Goal: Book appointment/travel/reservation

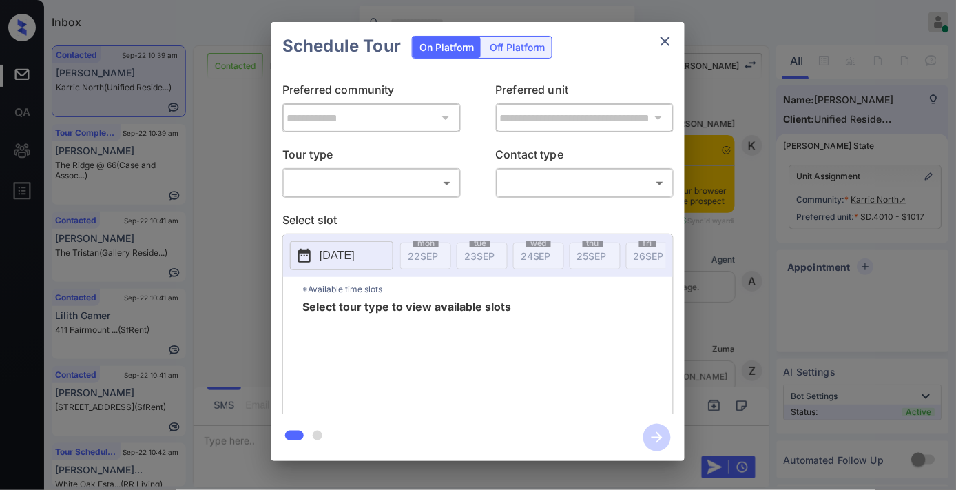
scroll to position [1756, 0]
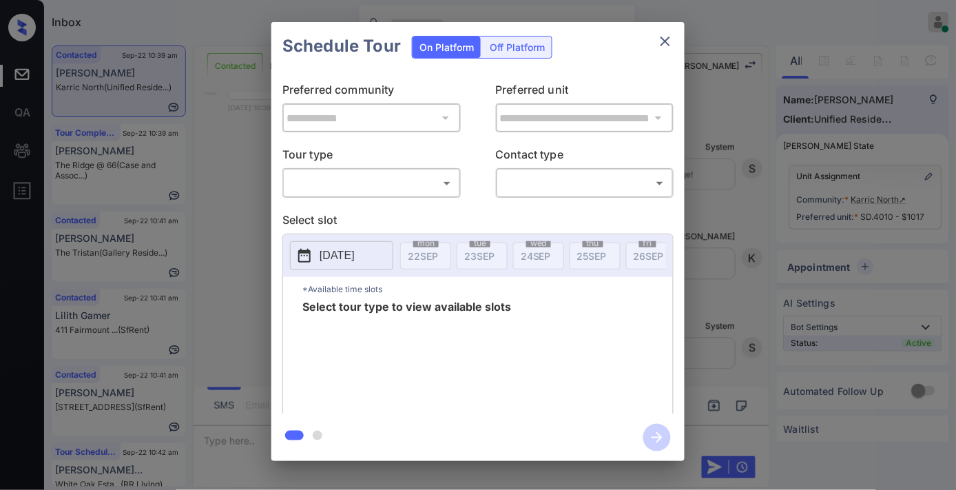
click at [441, 174] on body "Inbox Samantha Soliven Online Set yourself offline Set yourself on break Profil…" at bounding box center [478, 245] width 956 height 490
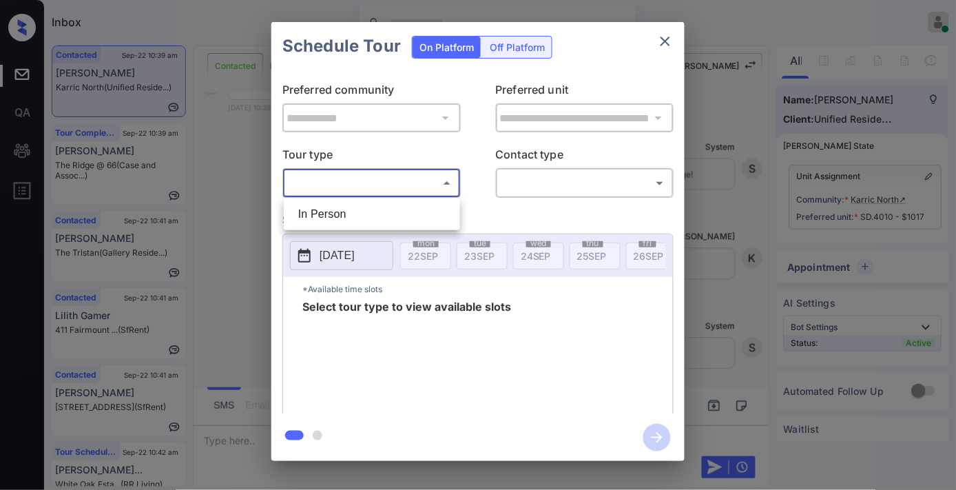
click at [414, 212] on li "In Person" at bounding box center [371, 214] width 169 height 25
type input "********"
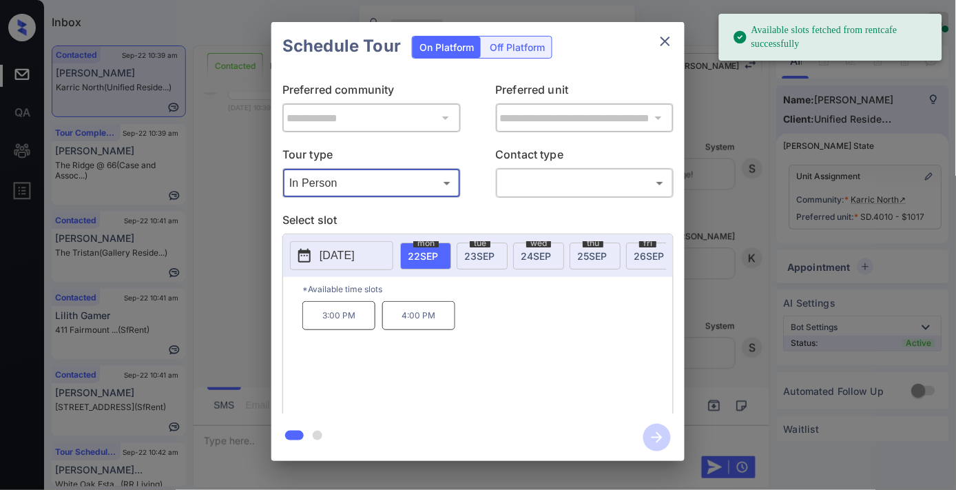
click at [355, 259] on p "[DATE]" at bounding box center [337, 255] width 35 height 17
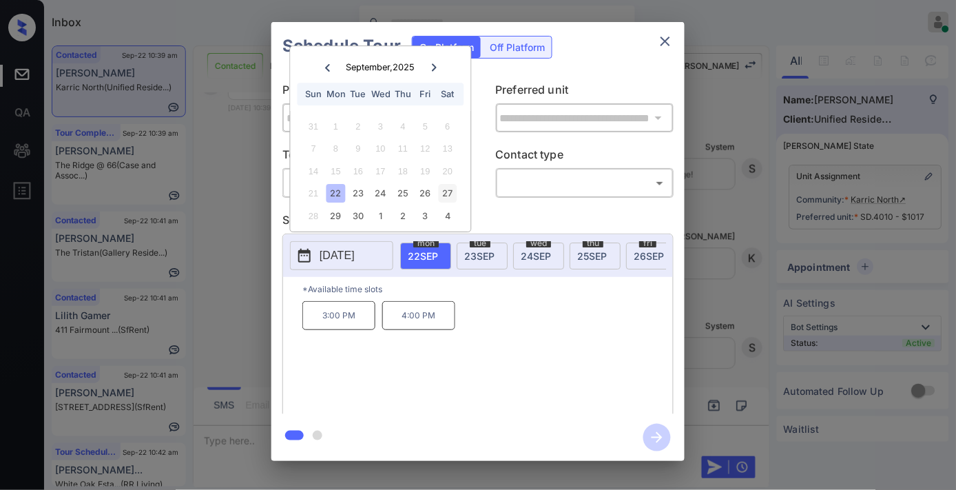
click at [446, 188] on div "27" at bounding box center [447, 194] width 19 height 19
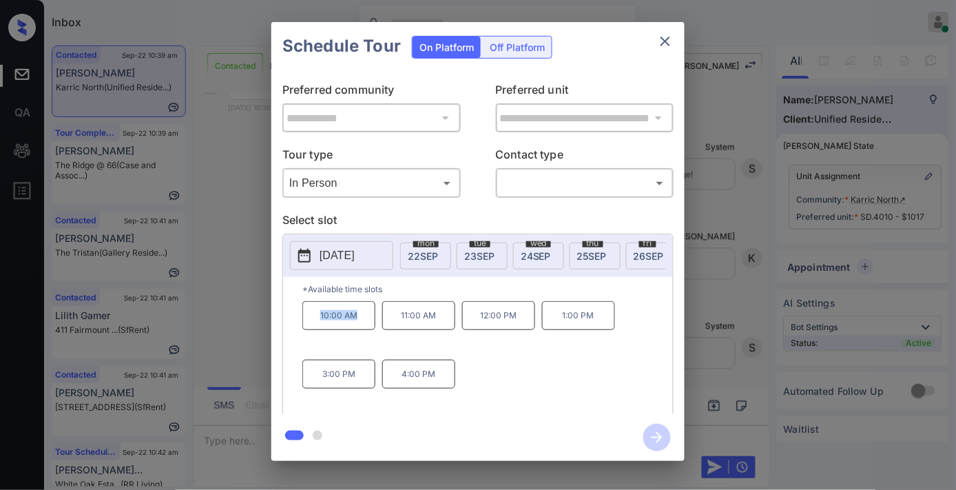
drag, startPoint x: 368, startPoint y: 318, endPoint x: 304, endPoint y: 318, distance: 64.1
click at [304, 318] on p "10:00 AM" at bounding box center [338, 315] width 73 height 29
copy p "10:00 AM"
click at [668, 38] on icon "close" at bounding box center [666, 42] width 10 height 10
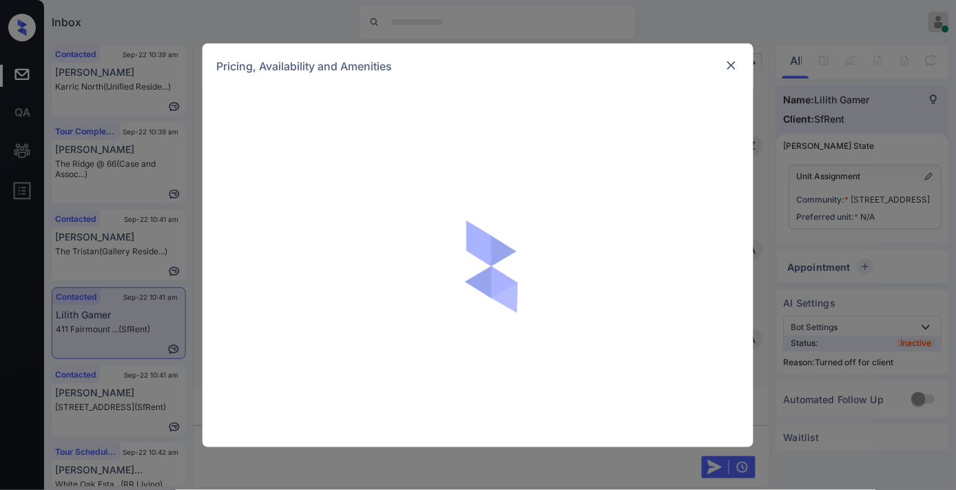
scroll to position [765, 0]
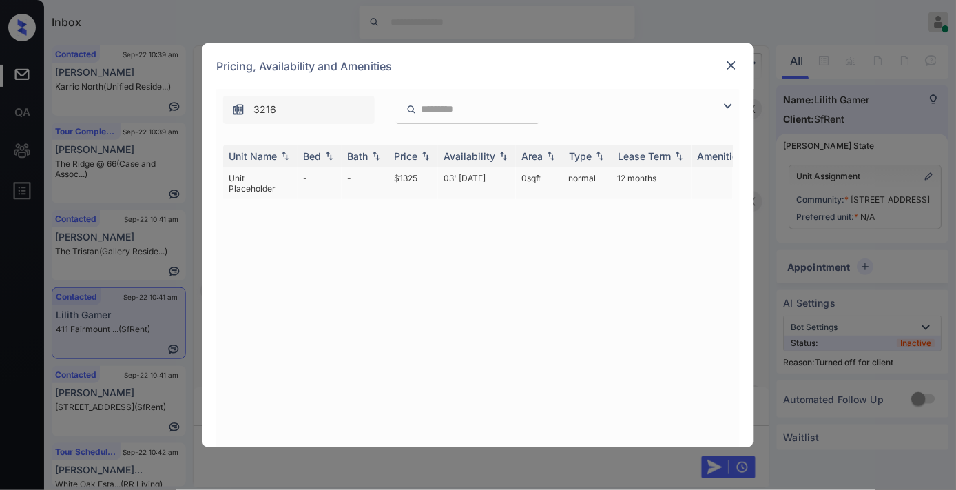
click at [409, 180] on td "$1325" at bounding box center [413, 183] width 50 height 32
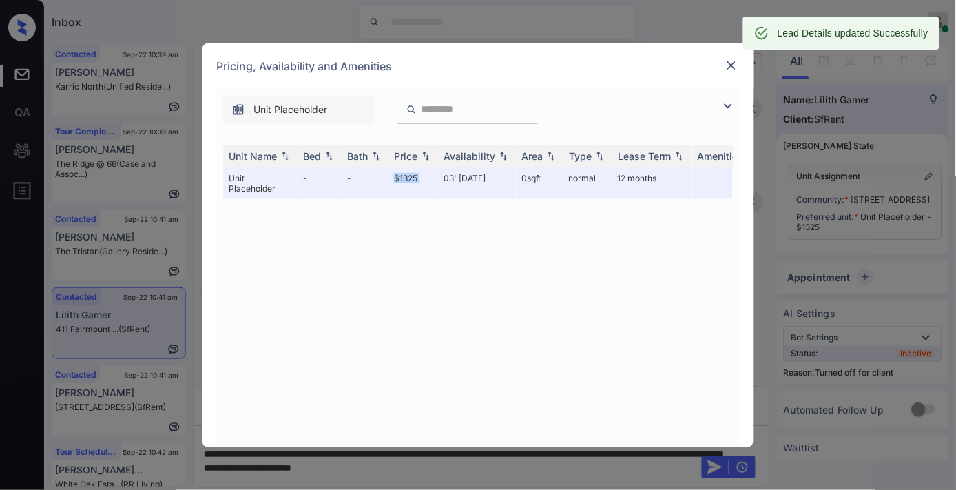
click at [731, 59] on img at bounding box center [732, 66] width 14 height 14
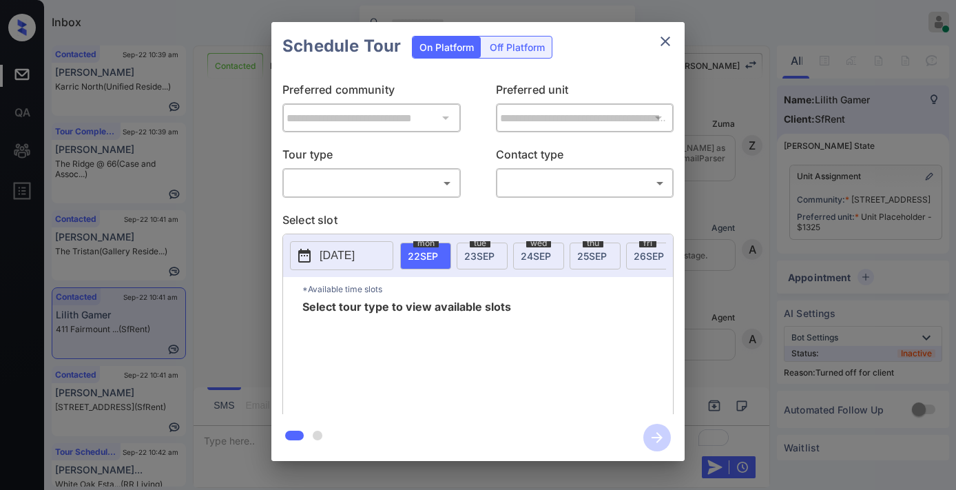
click at [404, 173] on body "Inbox Samantha Soliven Online Set yourself offline Set yourself on break Profil…" at bounding box center [478, 245] width 956 height 490
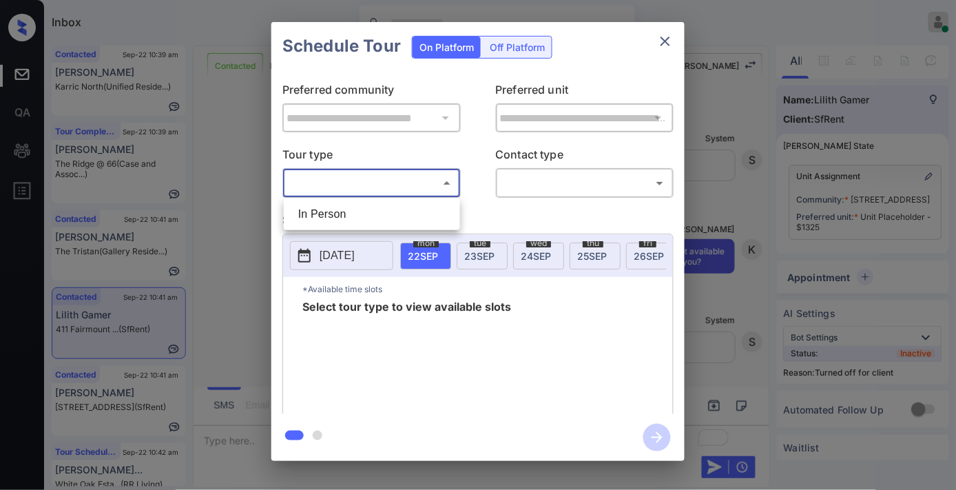
click at [387, 216] on li "In Person" at bounding box center [371, 214] width 169 height 25
type input "********"
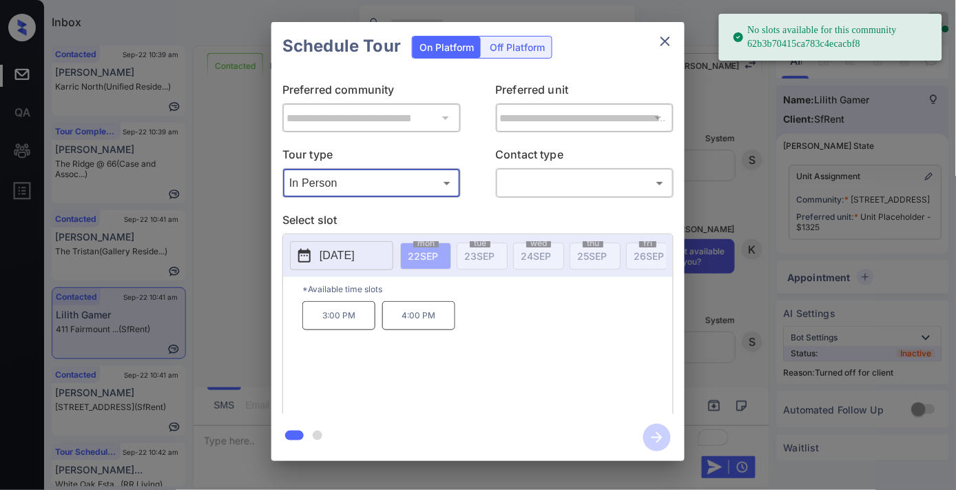
click at [616, 152] on p "Contact type" at bounding box center [585, 157] width 178 height 22
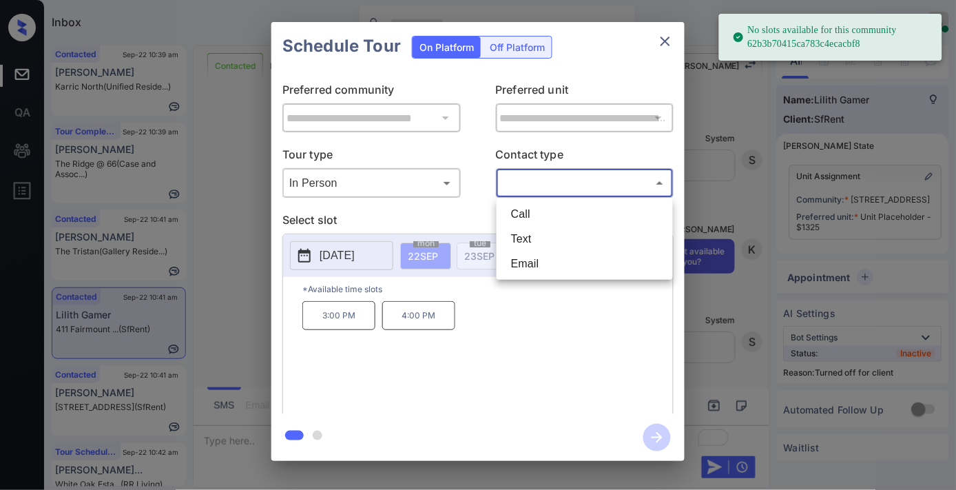
click at [602, 174] on body "No slots available for this community 62b3b70415ca783c4ecacbf8 Inbox Samantha S…" at bounding box center [478, 245] width 956 height 490
click at [568, 229] on li "Text" at bounding box center [584, 239] width 169 height 25
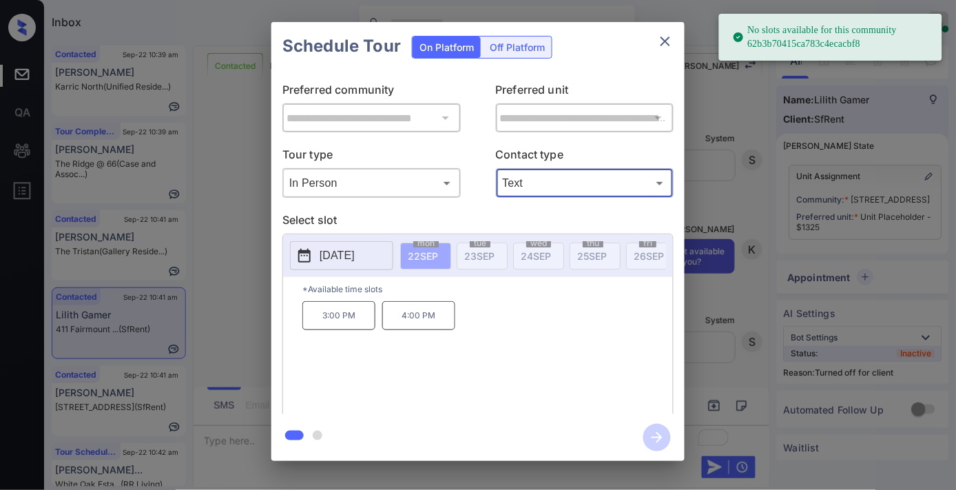
type input "****"
click at [532, 49] on div "Off Platform" at bounding box center [517, 47] width 69 height 21
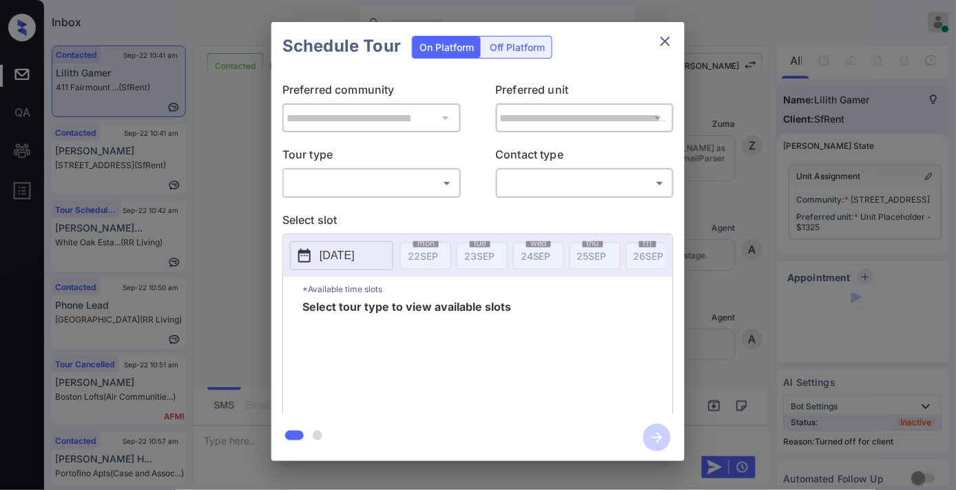
scroll to position [1319, 0]
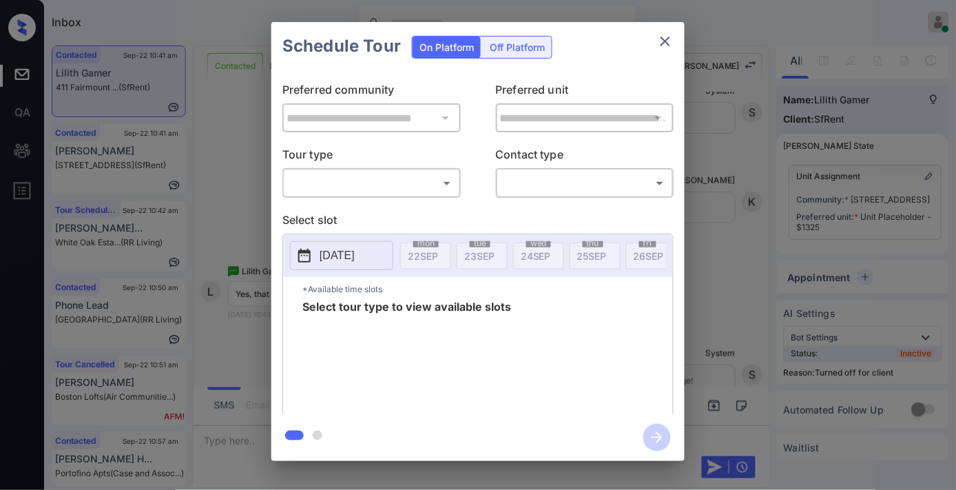
click at [514, 48] on div "Off Platform" at bounding box center [517, 47] width 69 height 21
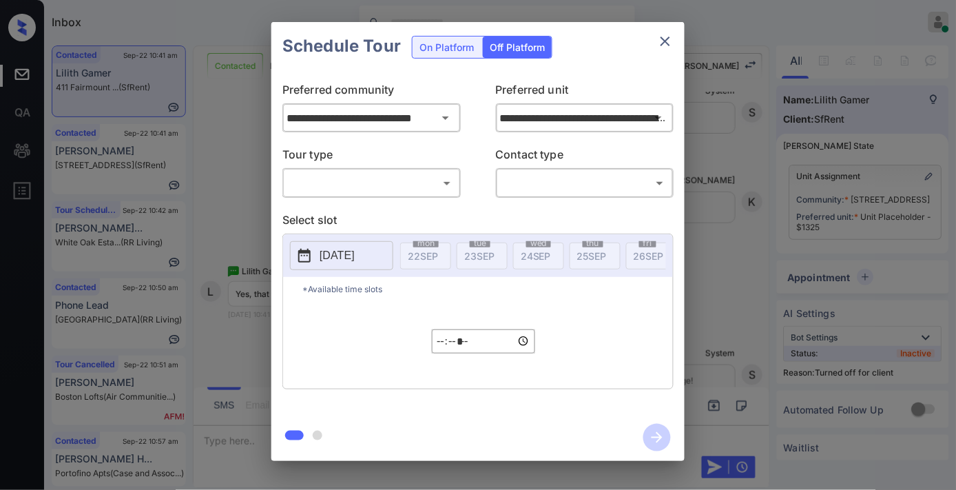
click at [423, 182] on body "Inbox Samantha Soliven Online Set yourself offline Set yourself on break Profil…" at bounding box center [478, 245] width 956 height 490
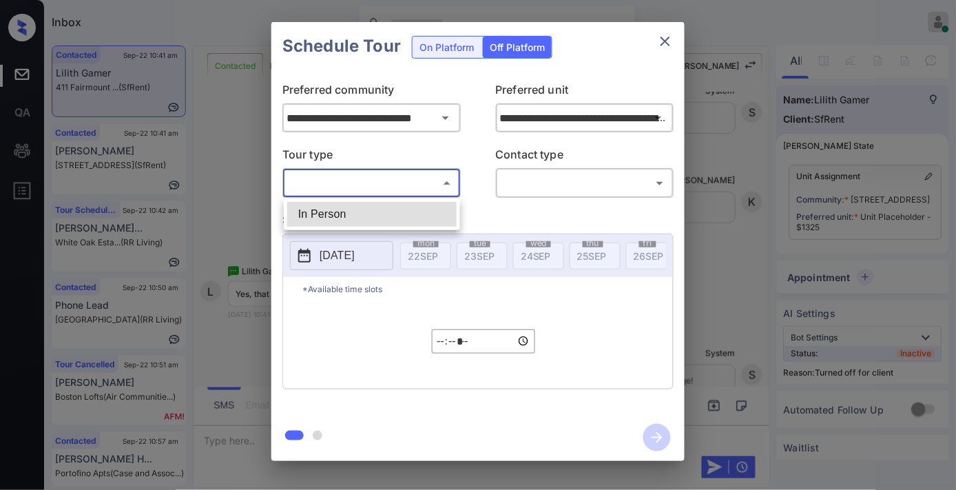
drag, startPoint x: 423, startPoint y: 182, endPoint x: 421, endPoint y: 211, distance: 29.7
click at [413, 211] on li "In Person" at bounding box center [371, 214] width 169 height 25
type input "********"
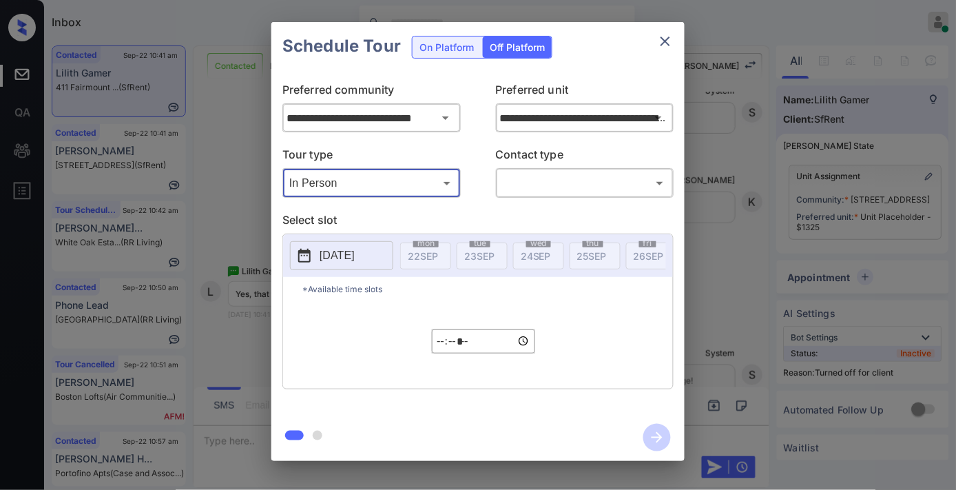
click at [537, 183] on body "Inbox Samantha Soliven Online Set yourself offline Set yourself on break Profil…" at bounding box center [478, 245] width 956 height 490
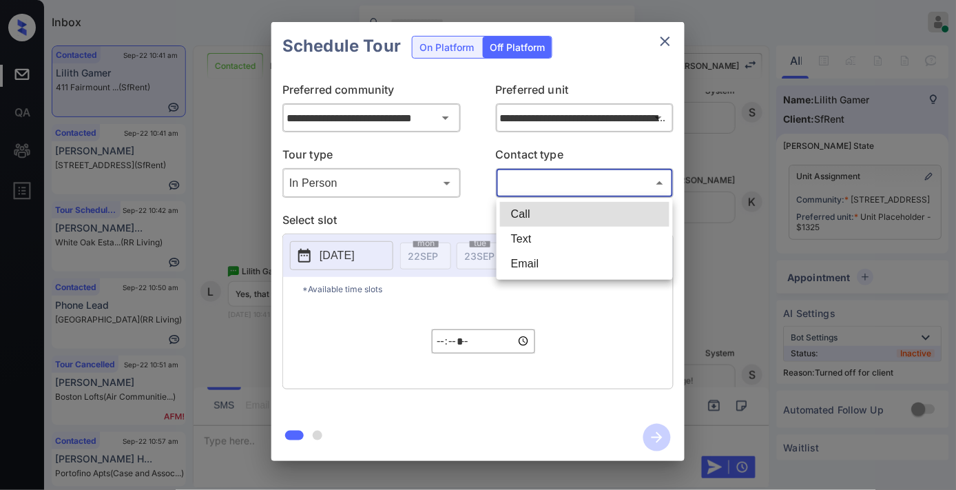
click at [537, 231] on li "Text" at bounding box center [584, 239] width 169 height 25
type input "****"
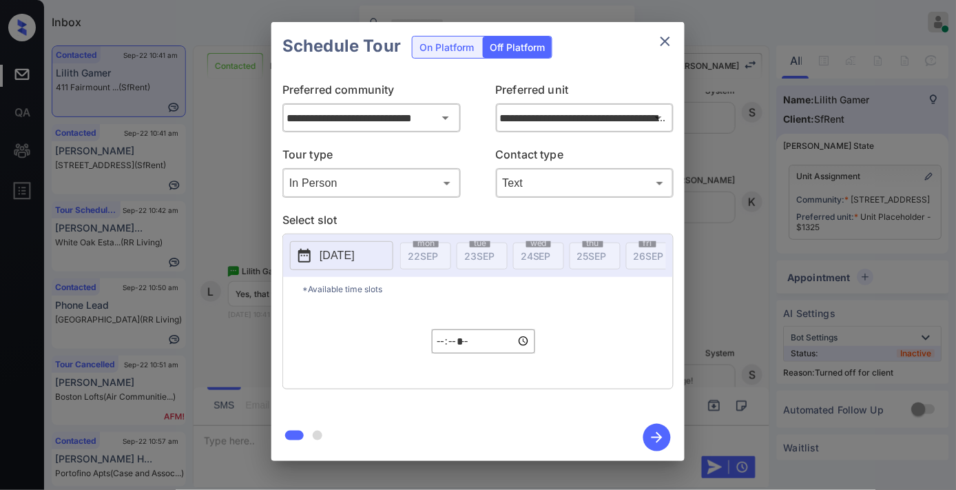
click at [346, 245] on button "2025-09-22" at bounding box center [341, 255] width 103 height 29
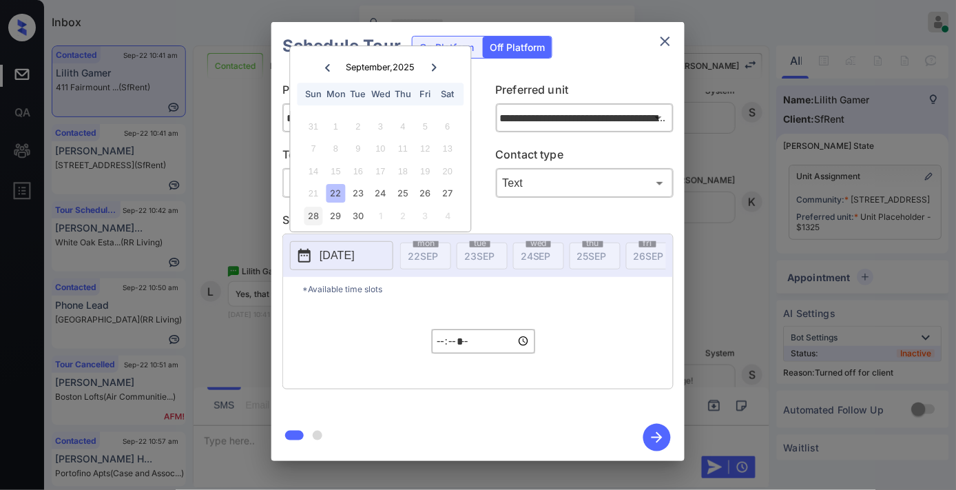
click at [307, 216] on div "28" at bounding box center [313, 216] width 19 height 19
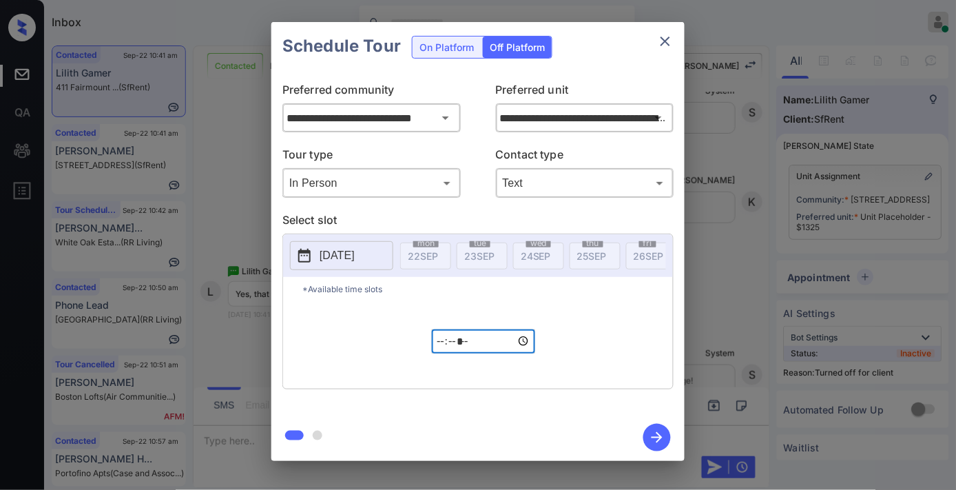
click at [444, 352] on input "*****" at bounding box center [483, 341] width 103 height 24
type input "*****"
click at [665, 441] on icon "button" at bounding box center [657, 438] width 28 height 28
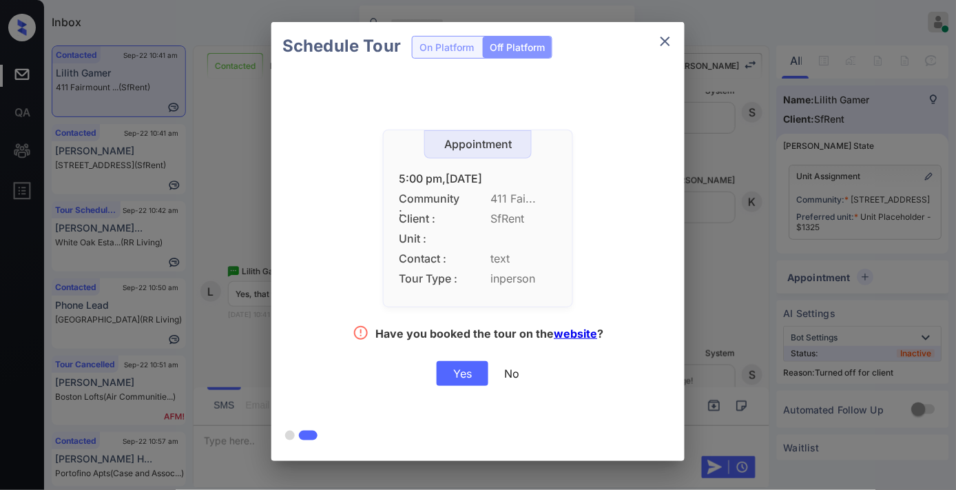
click at [473, 375] on div "Yes" at bounding box center [463, 373] width 52 height 25
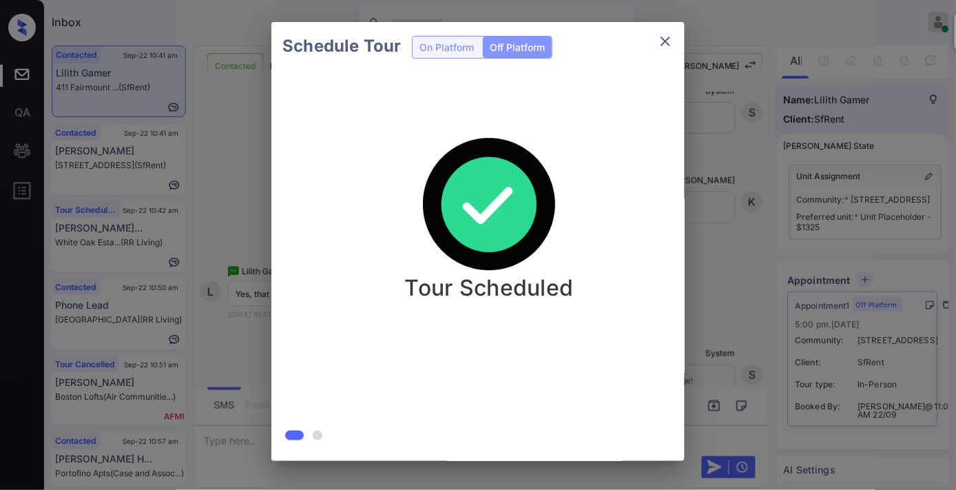
click at [660, 38] on icon "close" at bounding box center [665, 41] width 17 height 17
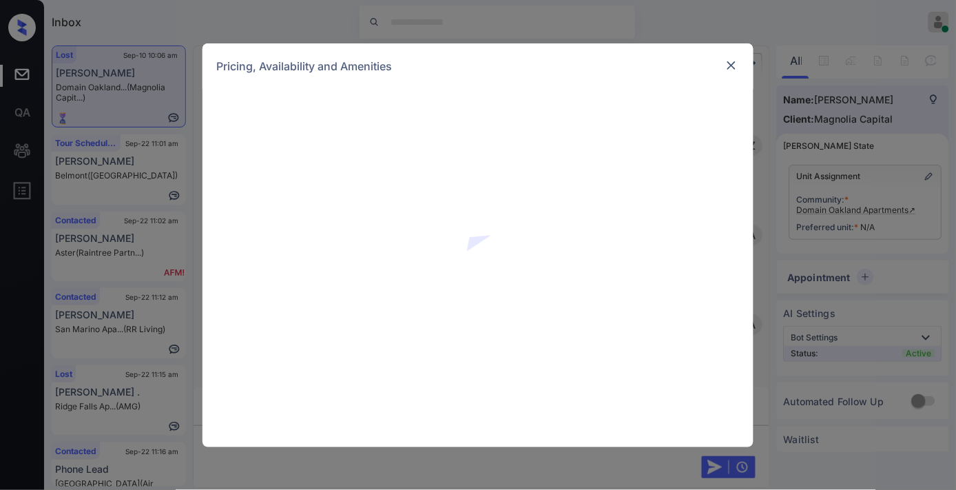
scroll to position [8737, 0]
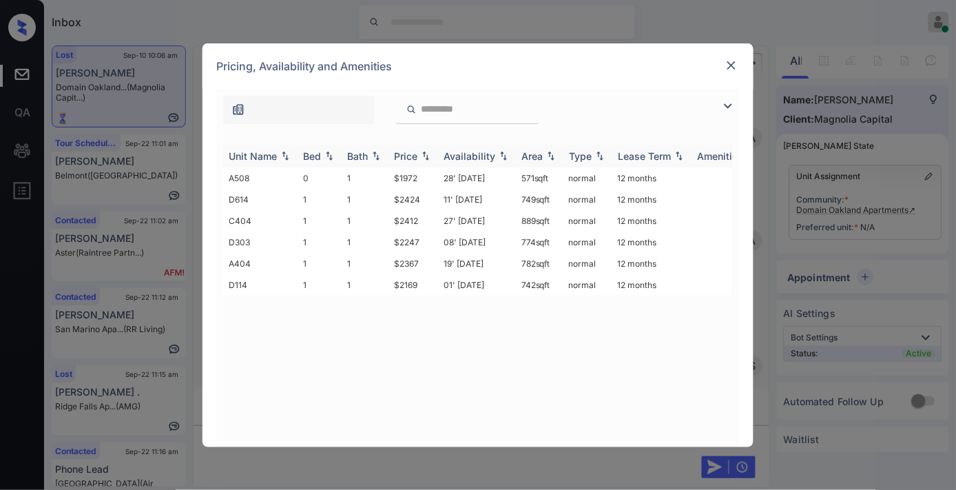
click at [422, 162] on th "Price" at bounding box center [413, 156] width 50 height 23
click at [726, 59] on img at bounding box center [732, 66] width 14 height 14
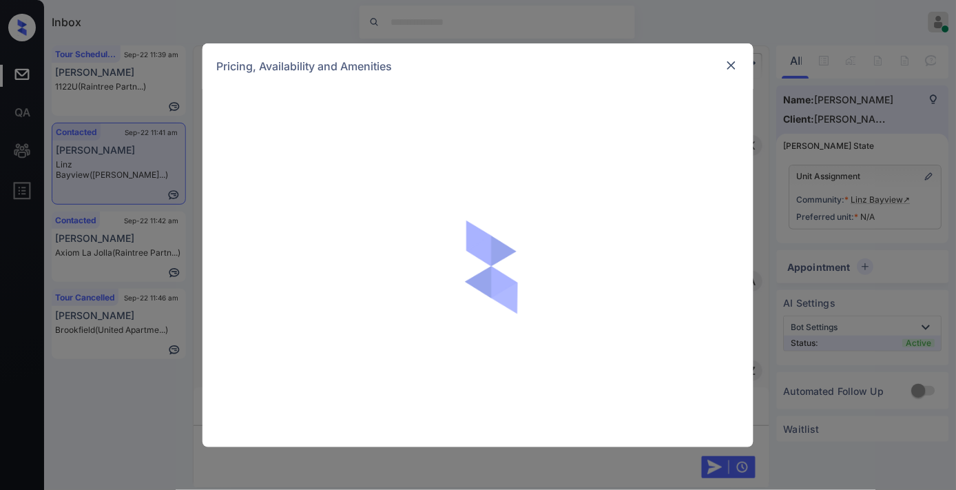
scroll to position [2336, 0]
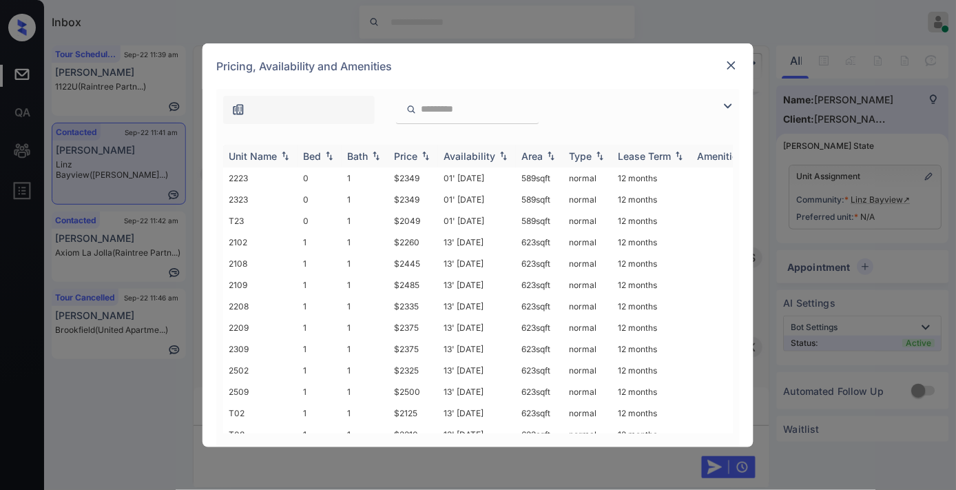
click at [414, 156] on div "Price" at bounding box center [405, 156] width 23 height 12
drag, startPoint x: 428, startPoint y: 175, endPoint x: 381, endPoint y: 177, distance: 46.9
click at [381, 177] on tr "2439 1 1 $1990 20' Nov 25 623 sqft normal 12 months" at bounding box center [583, 177] width 720 height 21
copy tr "$1990"
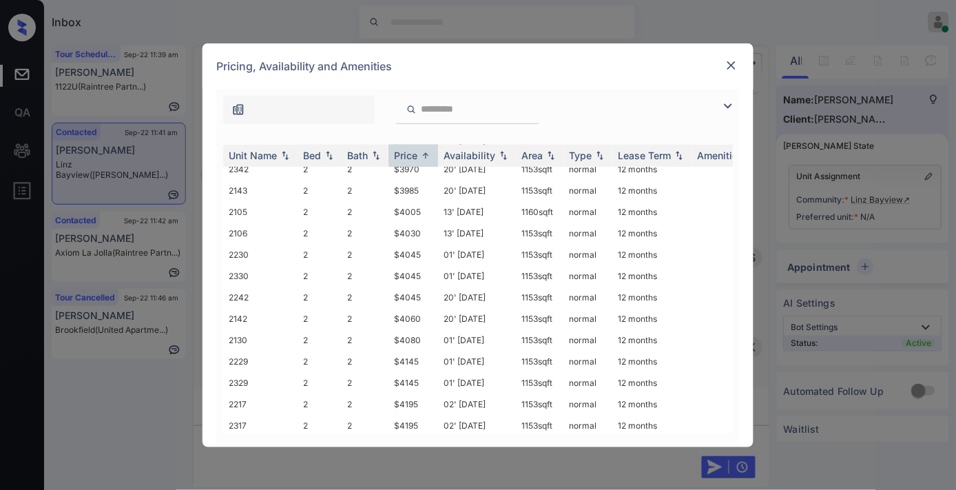
scroll to position [5192, 0]
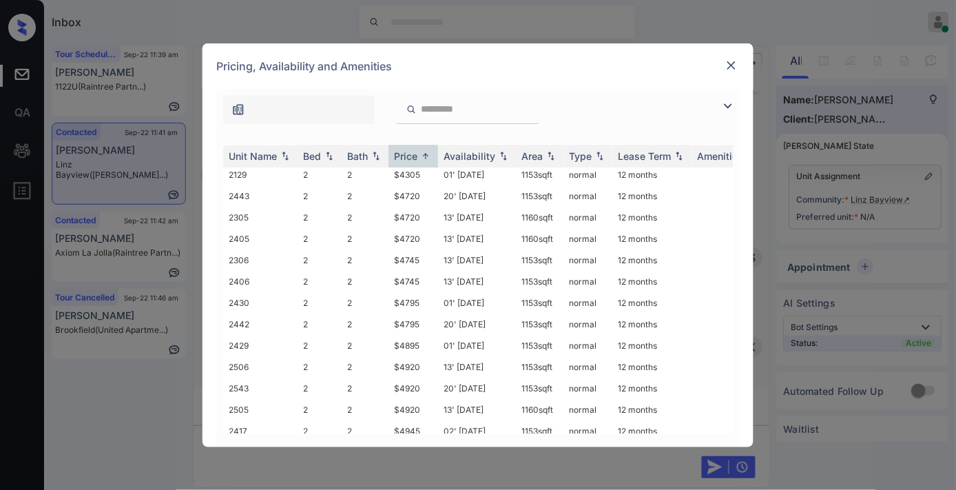
click at [725, 109] on img at bounding box center [728, 106] width 17 height 17
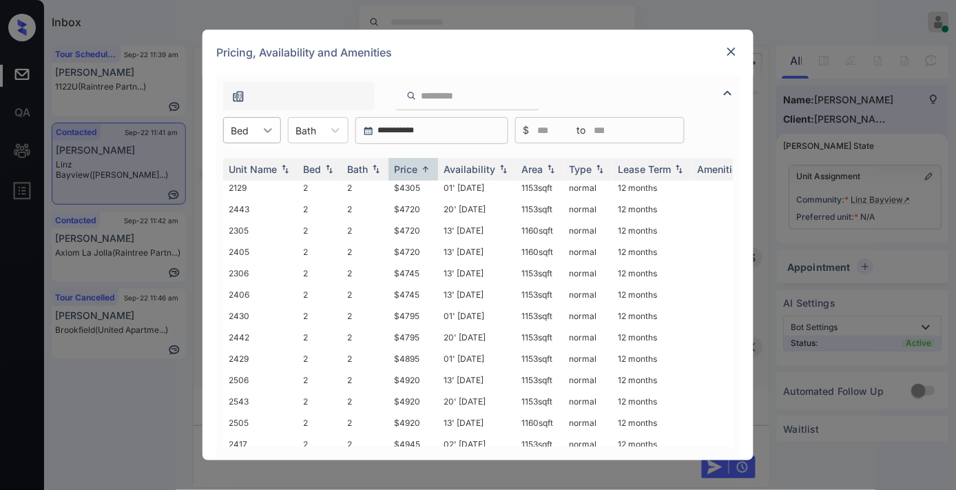
click at [262, 127] on icon at bounding box center [268, 130] width 14 height 14
click at [260, 214] on div "2" at bounding box center [252, 213] width 58 height 25
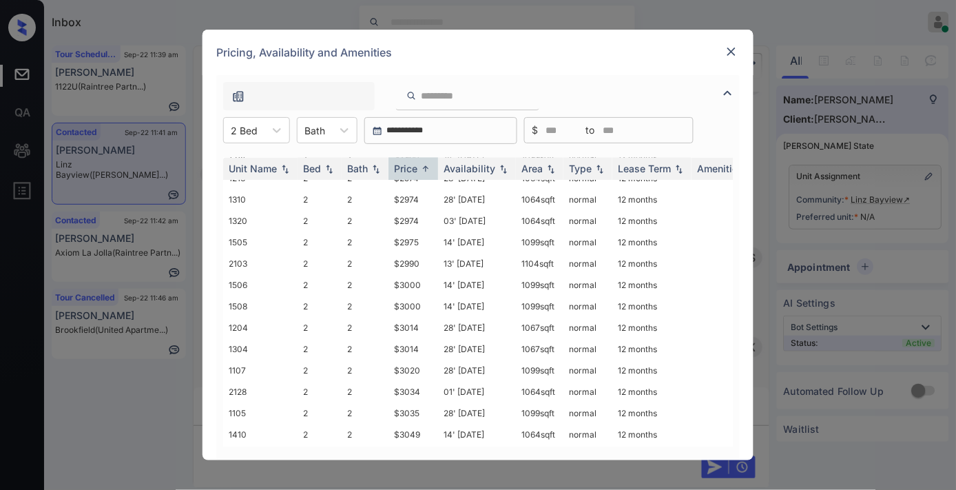
scroll to position [0, 0]
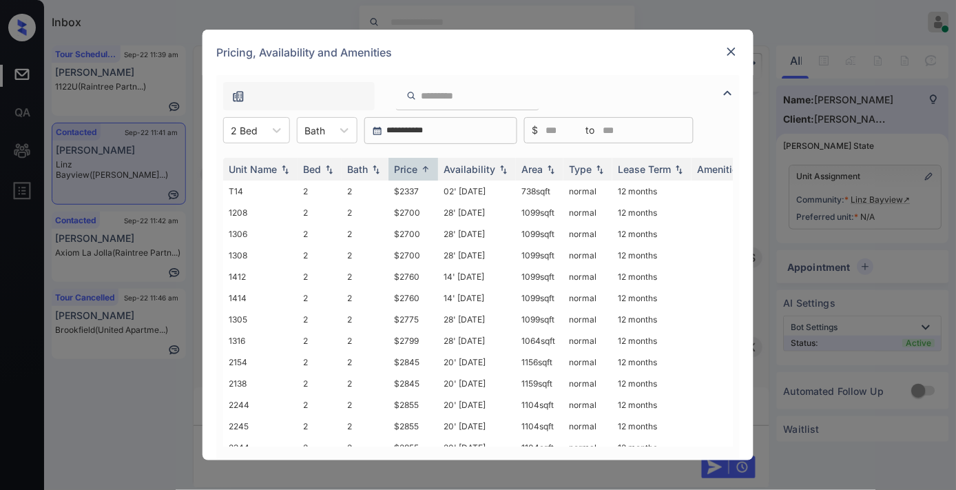
click at [274, 132] on icon at bounding box center [277, 130] width 14 height 14
click at [267, 205] on div "2" at bounding box center [256, 213] width 67 height 25
drag, startPoint x: 422, startPoint y: 251, endPoint x: 376, endPoint y: 251, distance: 45.5
click at [376, 251] on tr "T23 0 1 $2049 01' Oct 25 589 sqft normal 12 months" at bounding box center [583, 255] width 720 height 21
copy tr "$2049"
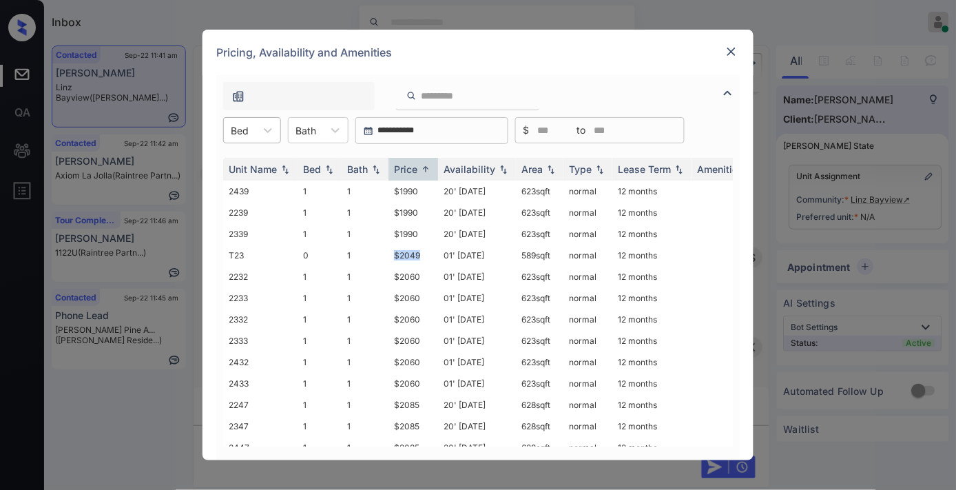
click at [238, 142] on div "Bed" at bounding box center [252, 130] width 58 height 26
click at [260, 208] on div "2" at bounding box center [252, 213] width 58 height 25
drag, startPoint x: 427, startPoint y: 191, endPoint x: 384, endPoint y: 182, distance: 44.3
click at [384, 182] on tr "T14 2 2 $2337 02' Jul 25 738 sqft normal 12 months" at bounding box center [583, 190] width 720 height 21
copy tr "$2337"
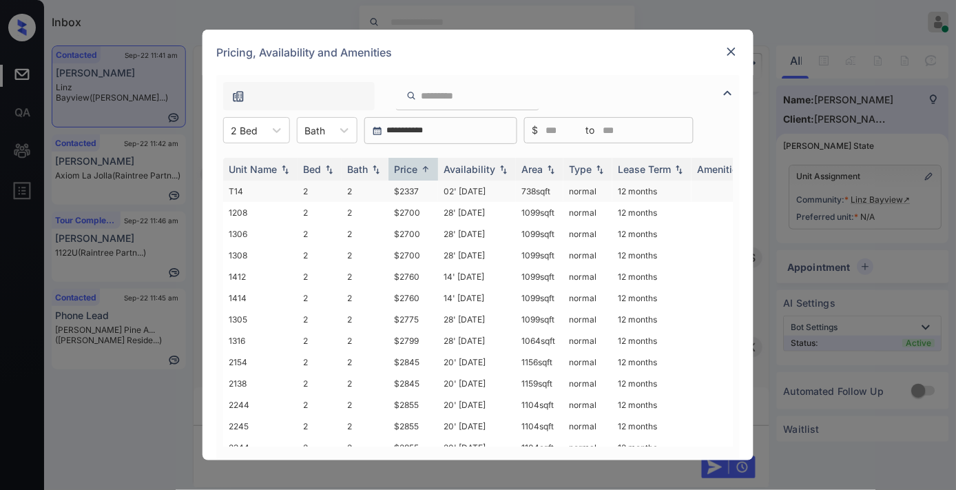
click at [459, 185] on td "02' Jul 25" at bounding box center [477, 190] width 78 height 21
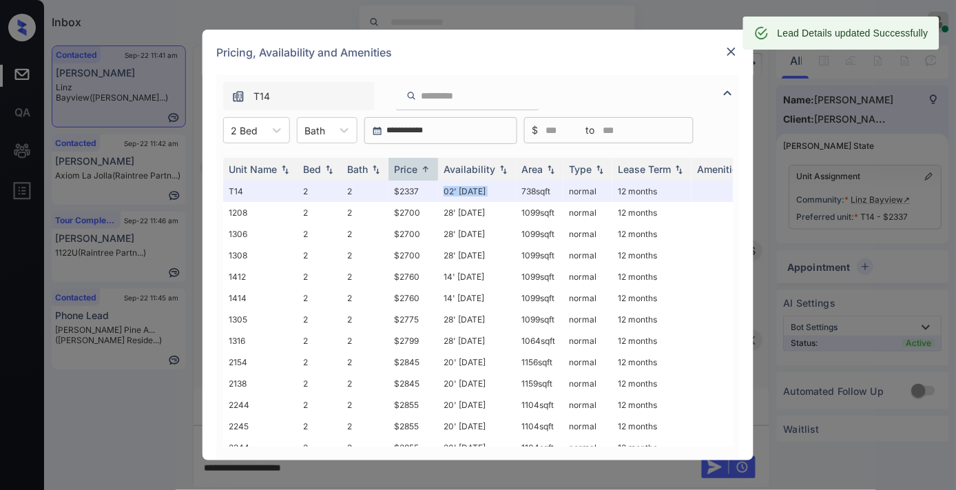
click at [728, 46] on img at bounding box center [732, 52] width 14 height 14
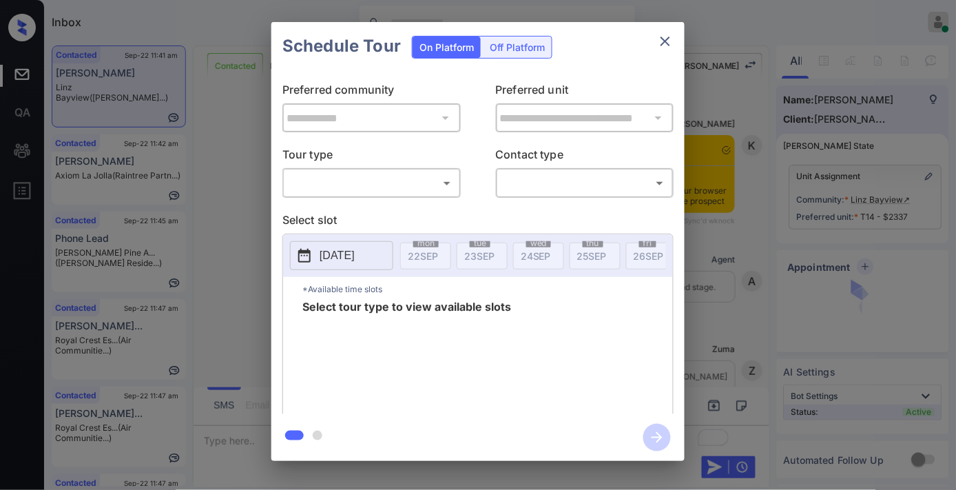
click at [426, 187] on body "Inbox [PERSON_NAME] Online Set yourself offline Set yourself on break Profile S…" at bounding box center [478, 245] width 956 height 490
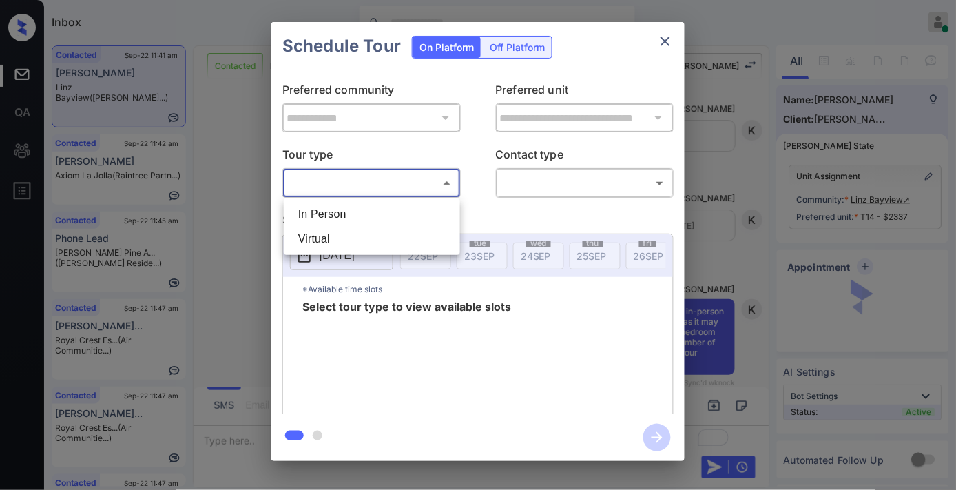
click at [404, 222] on li "In Person" at bounding box center [371, 214] width 169 height 25
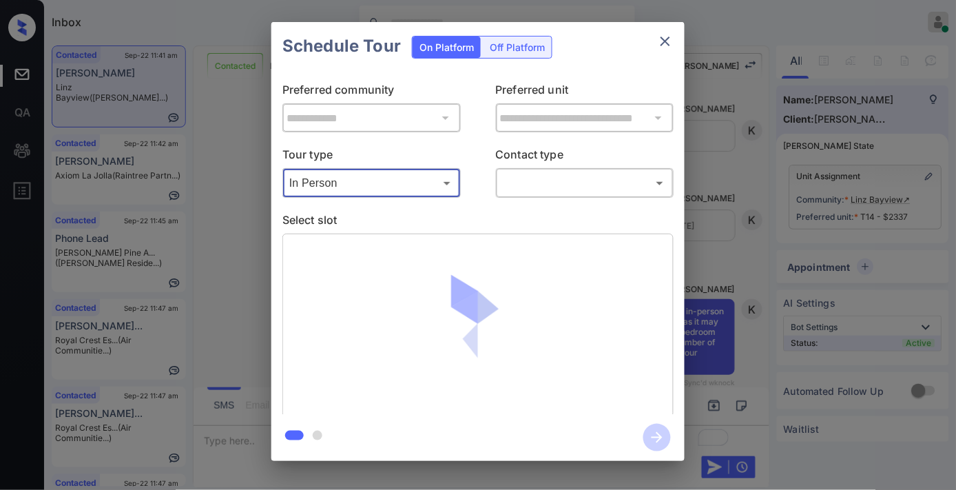
type input "********"
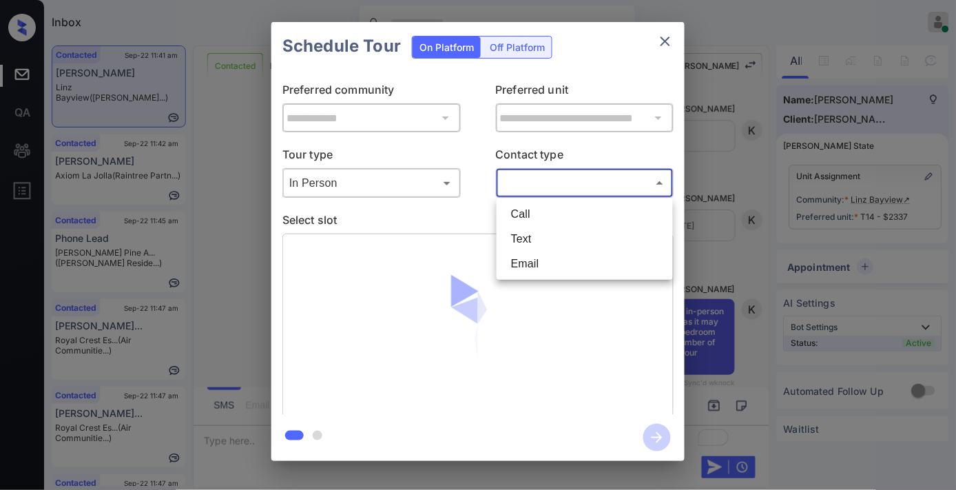
click at [526, 180] on body "Inbox [PERSON_NAME] Online Set yourself offline Set yourself on break Profile S…" at bounding box center [478, 245] width 956 height 490
click at [527, 236] on li "Text" at bounding box center [584, 239] width 169 height 25
type input "****"
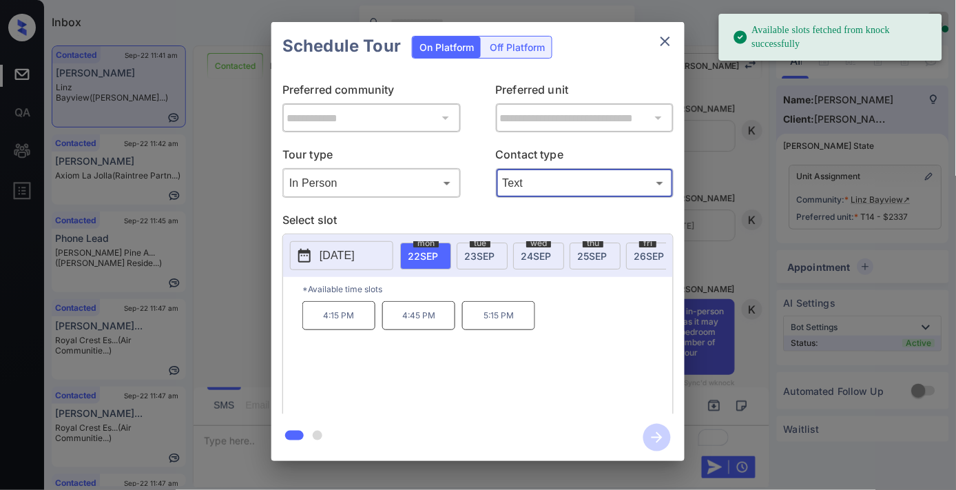
click at [585, 250] on span "[DATE]" at bounding box center [592, 256] width 30 height 12
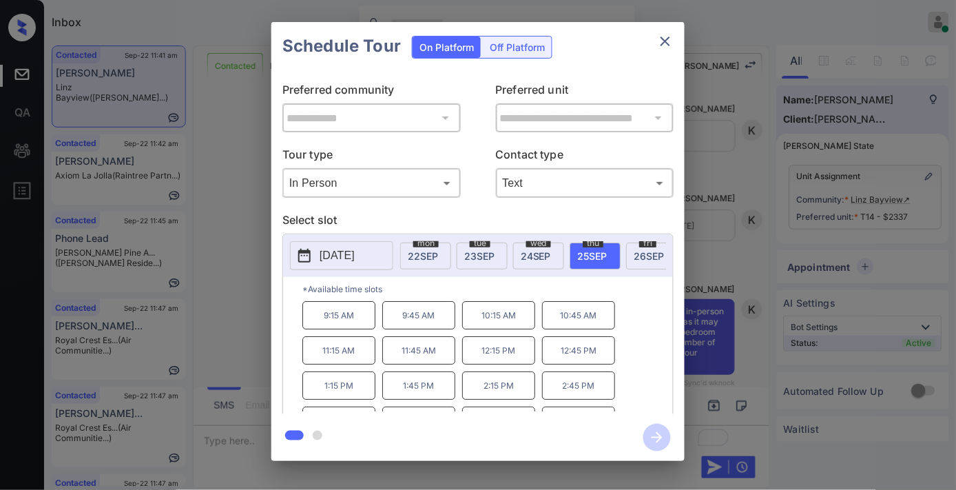
click at [477, 364] on p "12:15 PM" at bounding box center [498, 350] width 73 height 28
click at [661, 437] on icon "button" at bounding box center [657, 437] width 11 height 11
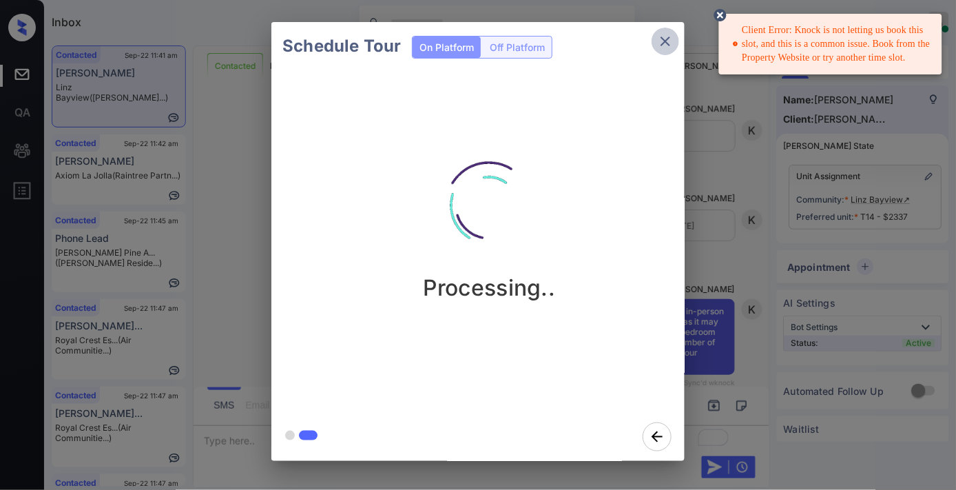
click at [659, 45] on icon "close" at bounding box center [665, 41] width 17 height 17
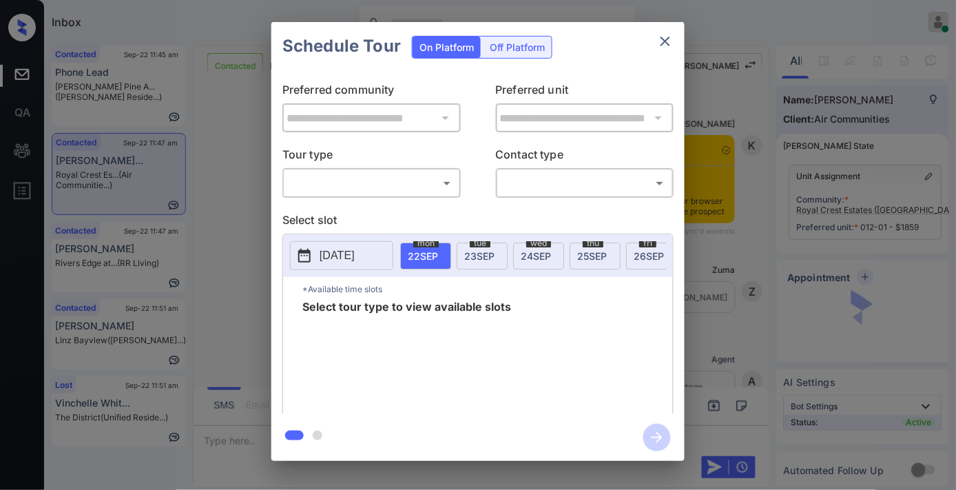
click at [386, 176] on body "Inbox Samantha Soliven Online Set yourself offline Set yourself on break Profil…" at bounding box center [478, 245] width 956 height 490
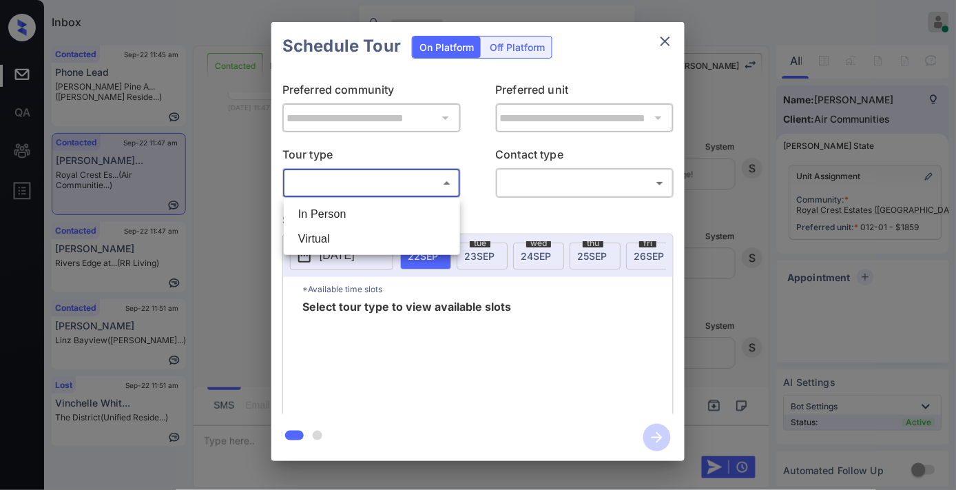
click at [377, 215] on li "In Person" at bounding box center [371, 214] width 169 height 25
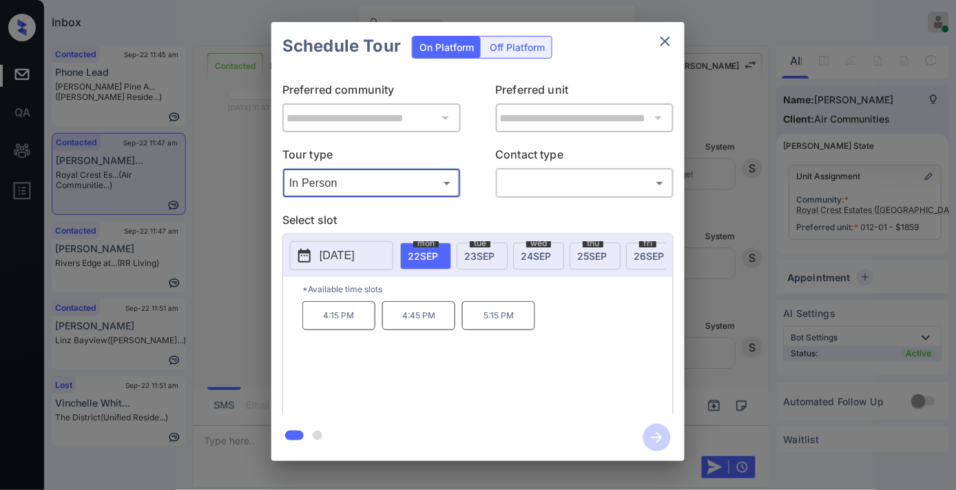
type input "********"
click at [495, 249] on div "tue 23 SEP" at bounding box center [482, 255] width 51 height 27
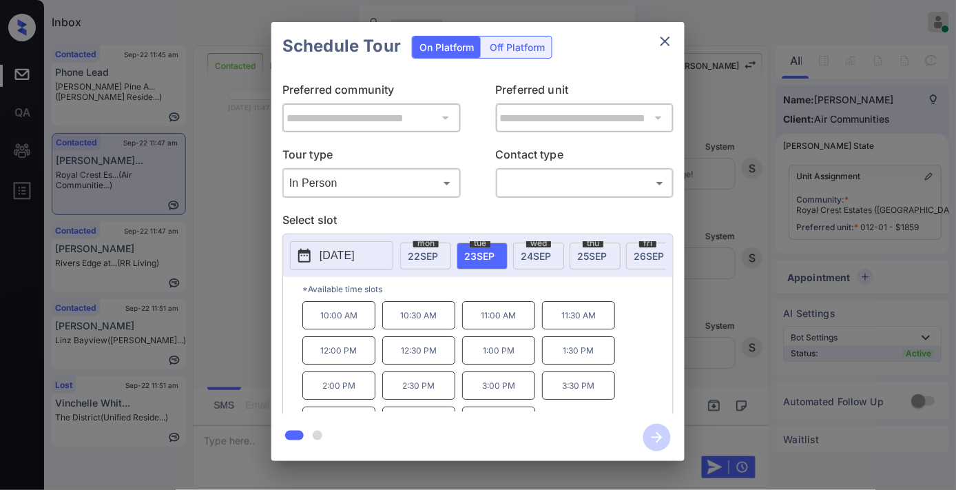
scroll to position [23, 0]
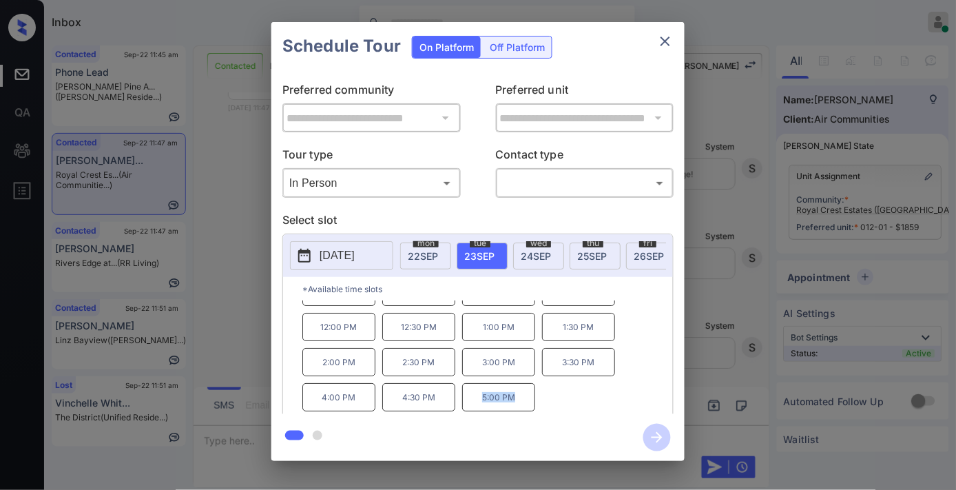
drag, startPoint x: 536, startPoint y: 406, endPoint x: 469, endPoint y: 407, distance: 66.8
click at [469, 407] on div "10:00 AM 10:30 AM 11:00 AM 11:30 AM 12:00 PM 12:30 PM 1:00 PM 1:30 PM 2:00 PM 2…" at bounding box center [487, 356] width 371 height 110
copy p "5:00 PM"
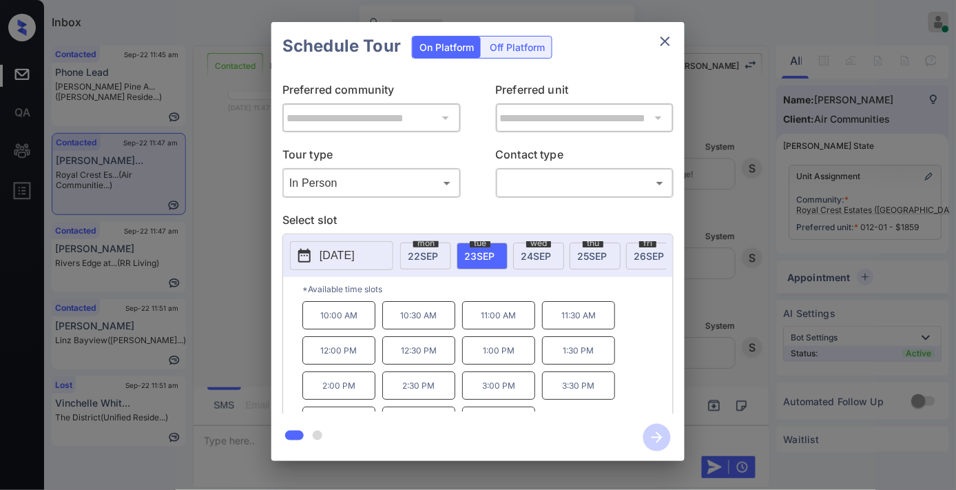
click at [660, 39] on icon "close" at bounding box center [665, 41] width 17 height 17
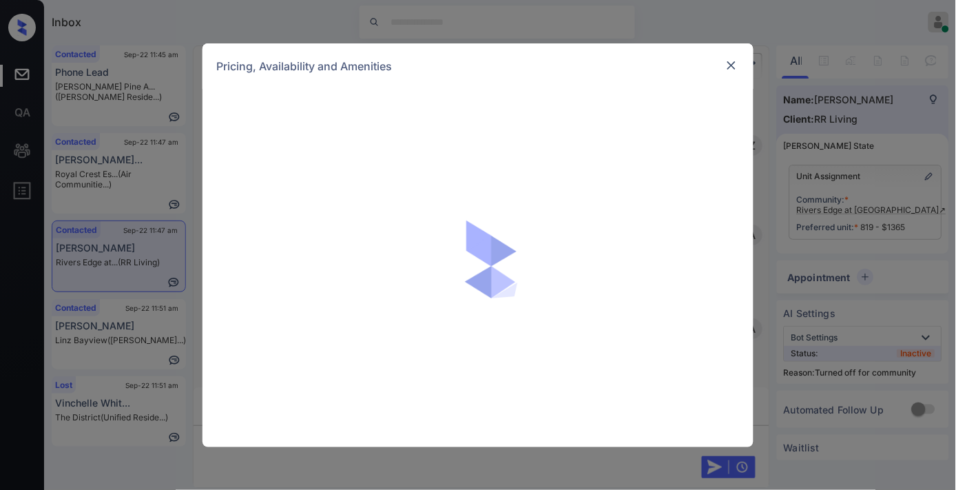
scroll to position [1760, 0]
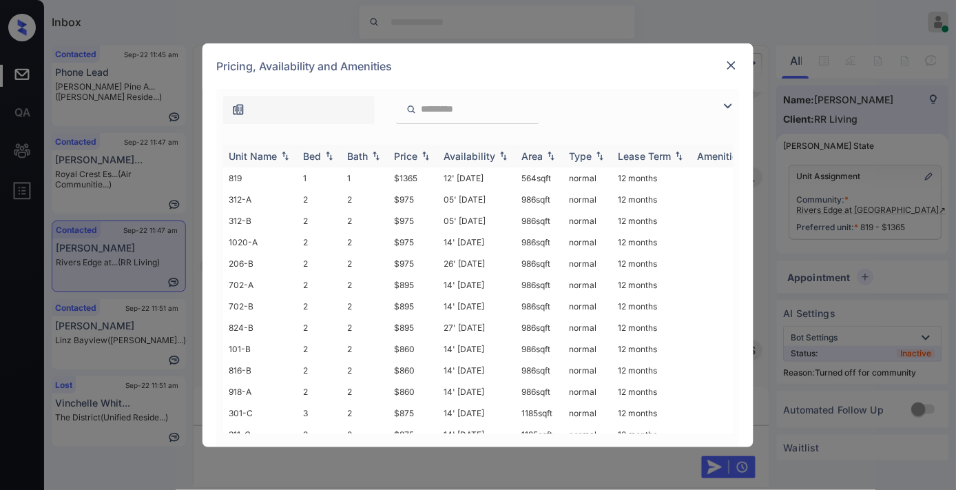
click at [417, 156] on div "Price" at bounding box center [405, 156] width 23 height 12
drag, startPoint x: 417, startPoint y: 176, endPoint x: 380, endPoint y: 176, distance: 36.5
click at [380, 176] on tr "220-A 3 2 $770 14' [DATE] sqft normal 12 months" at bounding box center [583, 177] width 720 height 21
copy tr "$770"
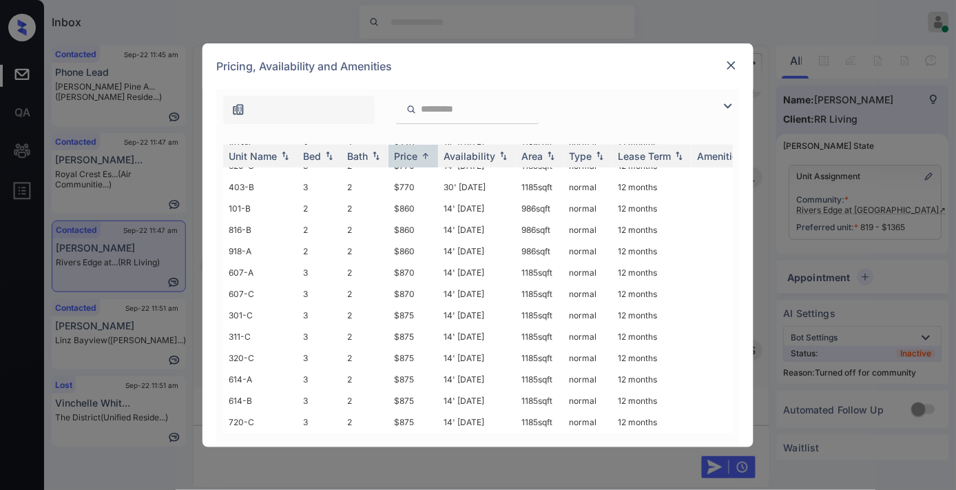
scroll to position [0, 0]
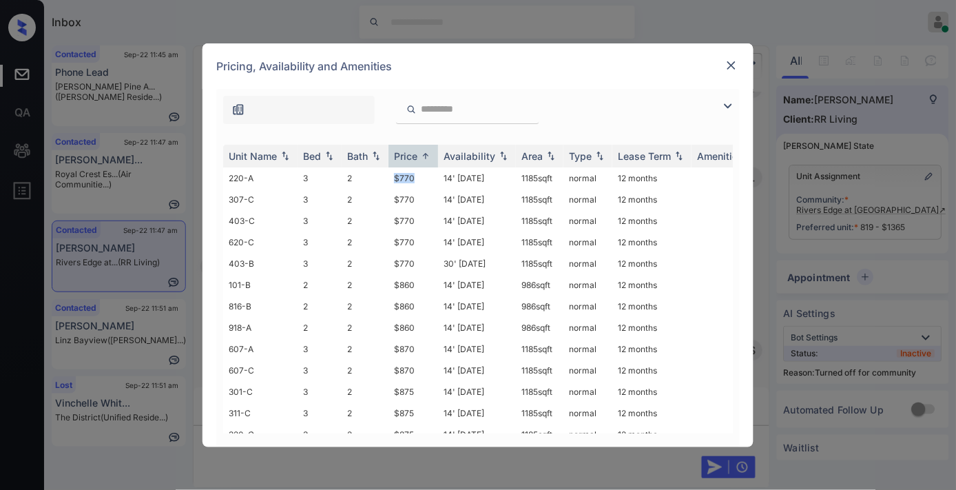
click at [735, 59] on img at bounding box center [732, 66] width 14 height 14
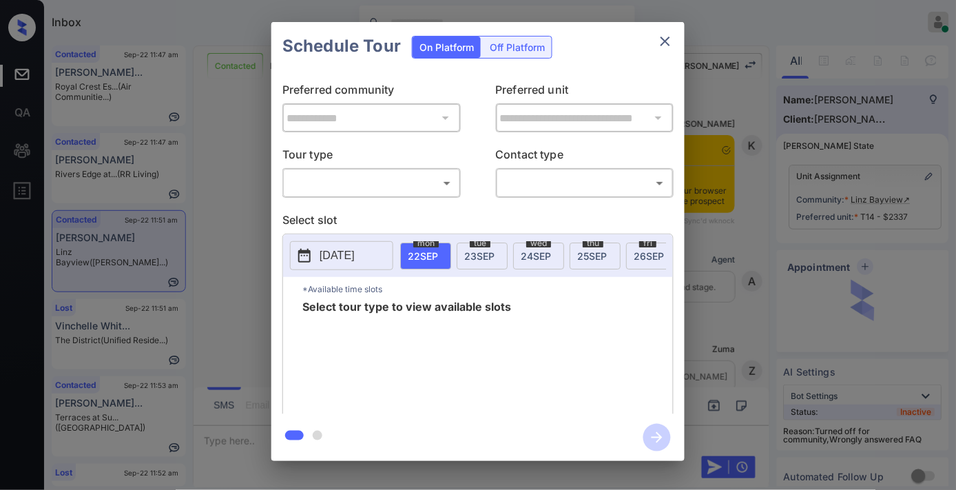
scroll to position [3599, 0]
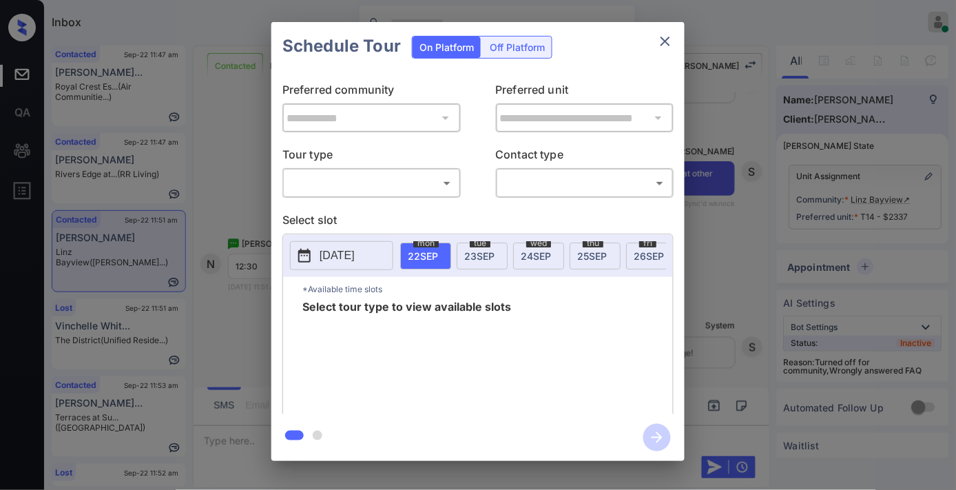
click at [431, 180] on body "Inbox Samantha Soliven Online Set yourself offline Set yourself on break Profil…" at bounding box center [478, 245] width 956 height 490
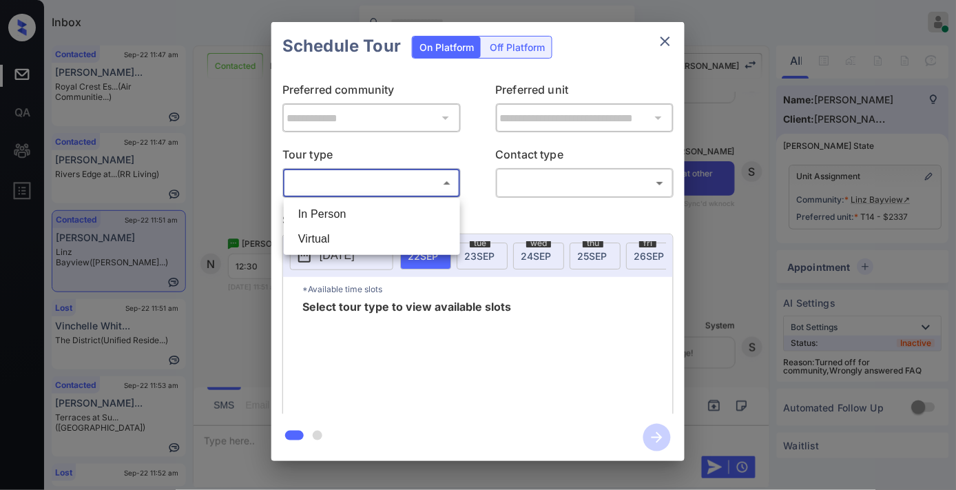
click at [436, 214] on li "In Person" at bounding box center [371, 214] width 169 height 25
type input "********"
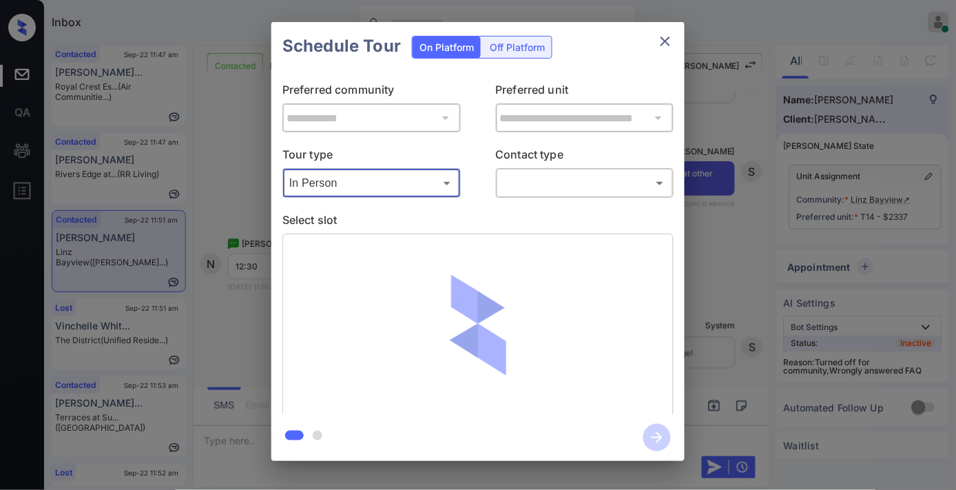
click at [548, 179] on body "Inbox Samantha Soliven Online Set yourself offline Set yourself on break Profil…" at bounding box center [478, 245] width 956 height 490
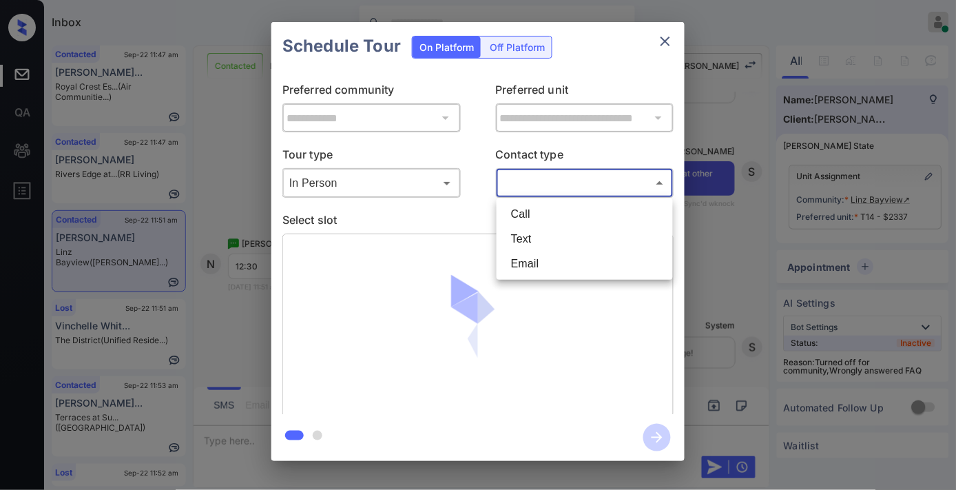
click at [718, 241] on div at bounding box center [478, 245] width 956 height 490
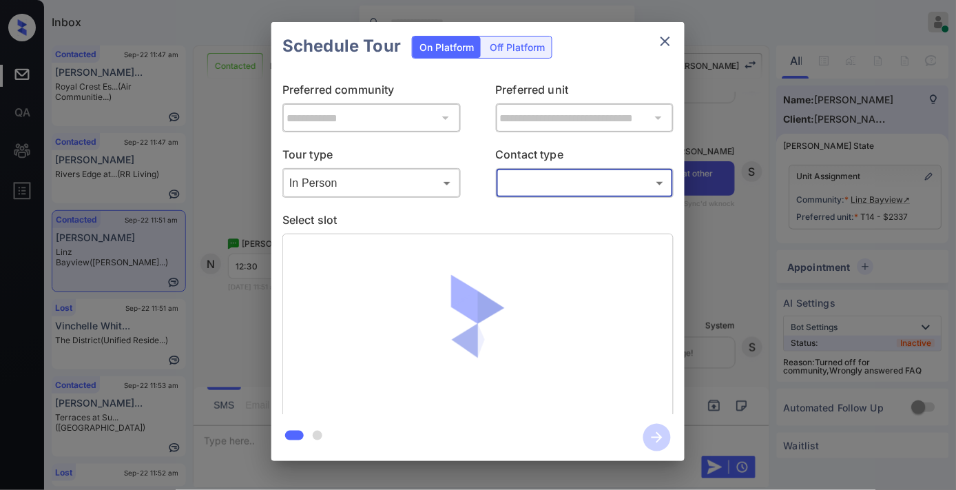
click at [722, 246] on div "Call Text Email" at bounding box center [478, 245] width 956 height 490
click at [722, 246] on div "**********" at bounding box center [478, 241] width 956 height 483
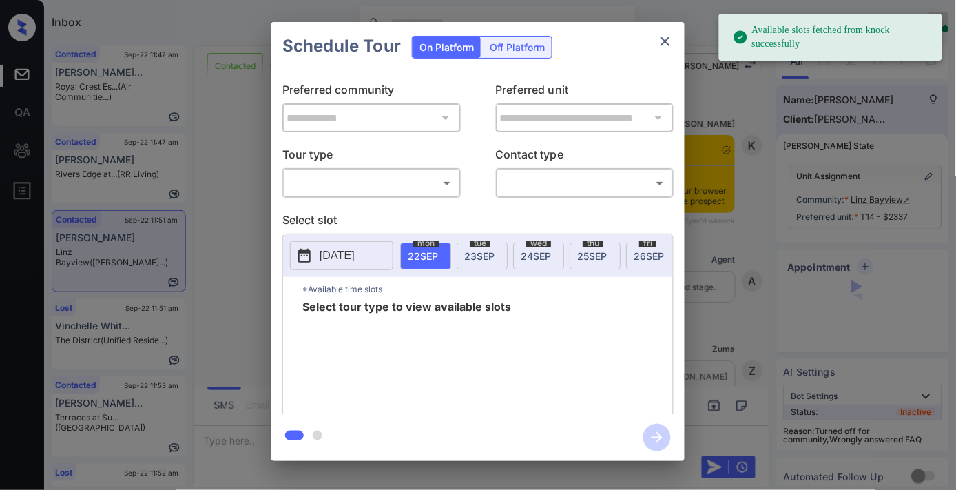
scroll to position [3599, 0]
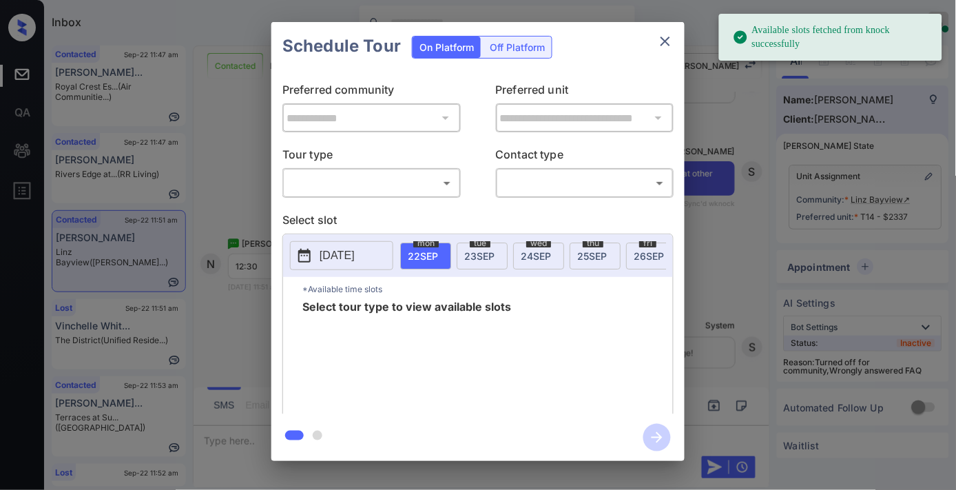
click at [423, 183] on body "Available slots fetched from knock successfully Inbox [PERSON_NAME] Online Set …" at bounding box center [478, 245] width 956 height 490
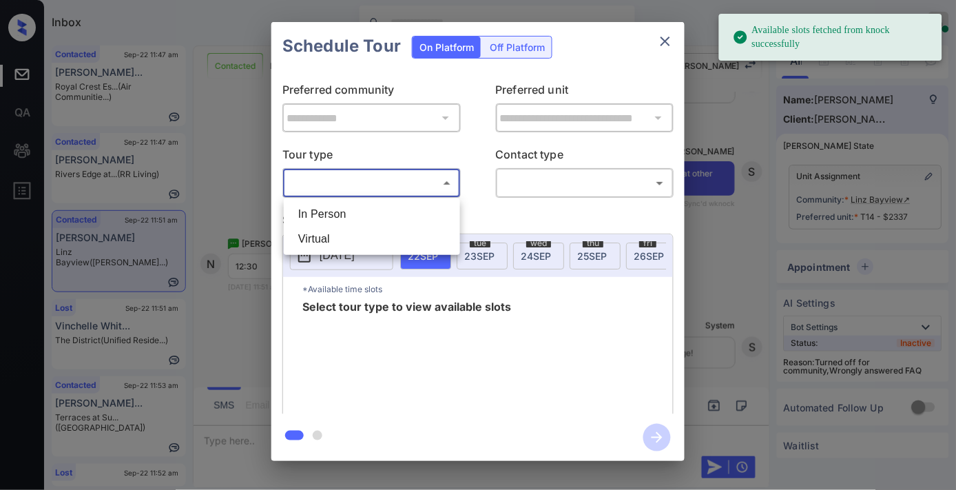
click at [406, 209] on li "In Person" at bounding box center [371, 214] width 169 height 25
type input "********"
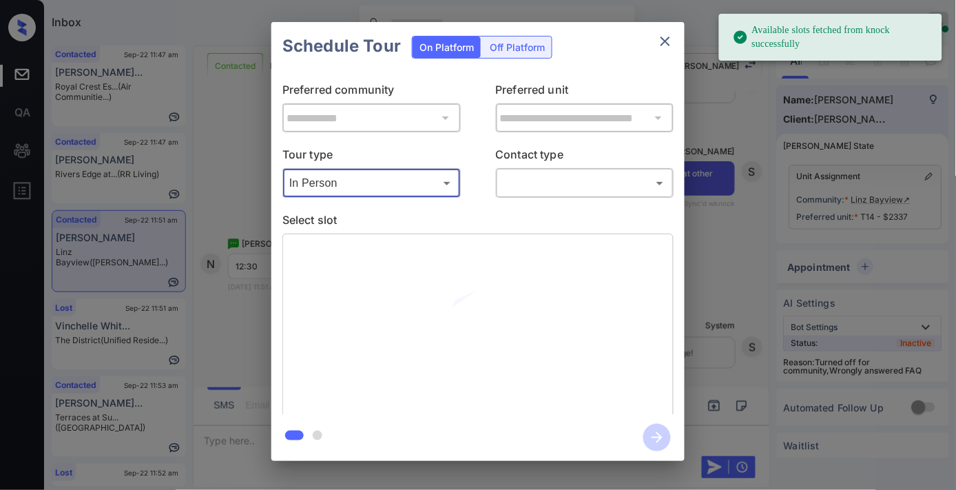
click at [603, 169] on div "​ ​" at bounding box center [585, 183] width 178 height 30
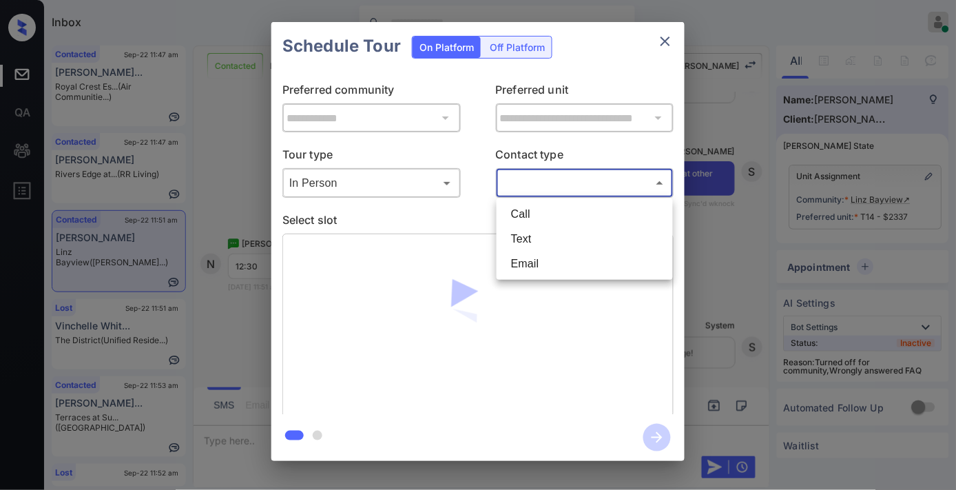
click at [603, 185] on body "Available slots fetched from knock successfully Inbox [PERSON_NAME] Online Set …" at bounding box center [478, 245] width 956 height 490
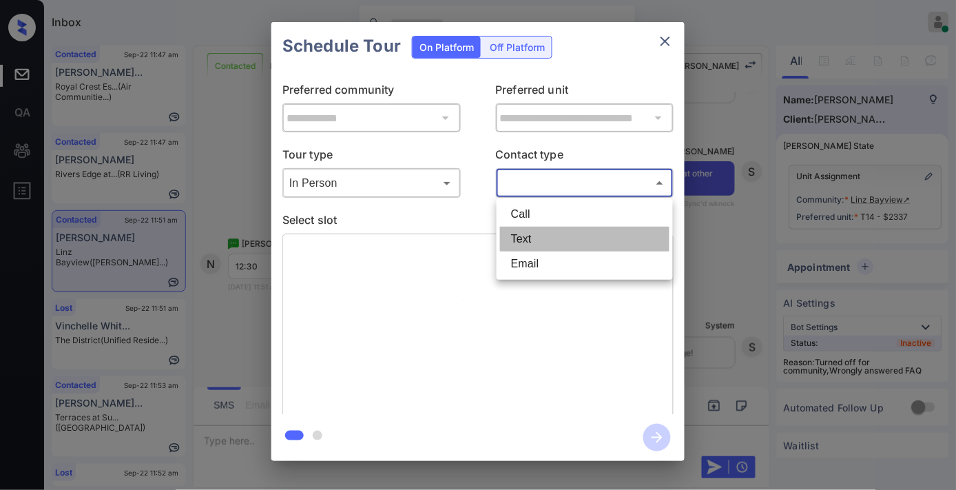
click at [567, 231] on li "Text" at bounding box center [584, 239] width 169 height 25
type input "****"
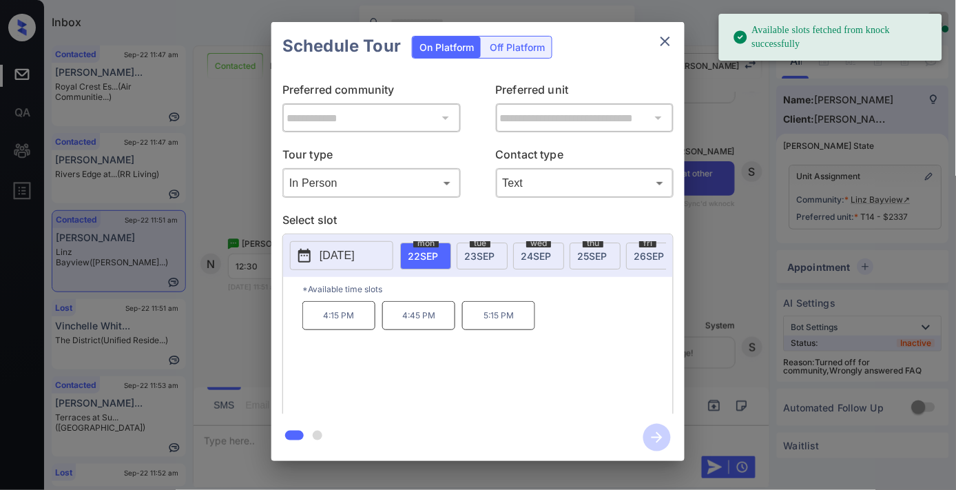
click at [596, 251] on span "[DATE]" at bounding box center [592, 256] width 30 height 12
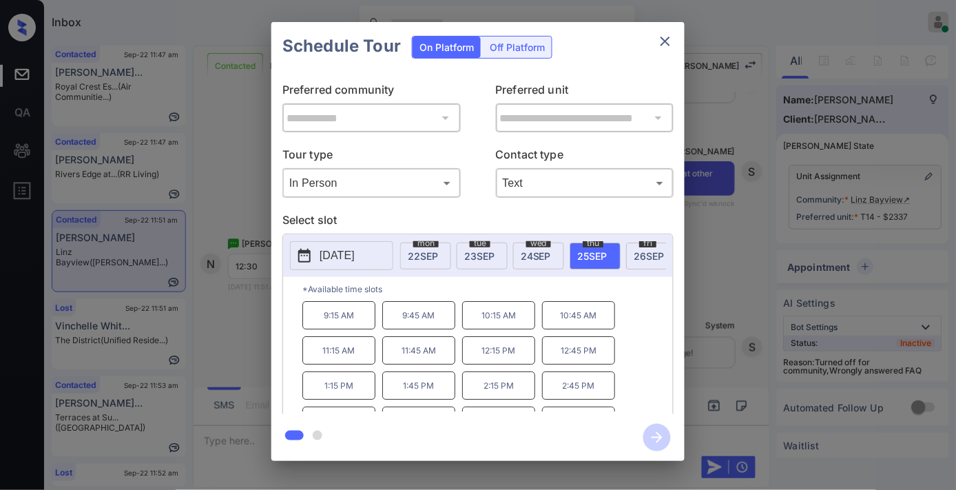
click at [477, 362] on p "12:15 PM" at bounding box center [498, 350] width 73 height 28
click at [591, 355] on p "12:45 PM" at bounding box center [578, 350] width 73 height 28
click at [654, 433] on icon "button" at bounding box center [657, 438] width 28 height 28
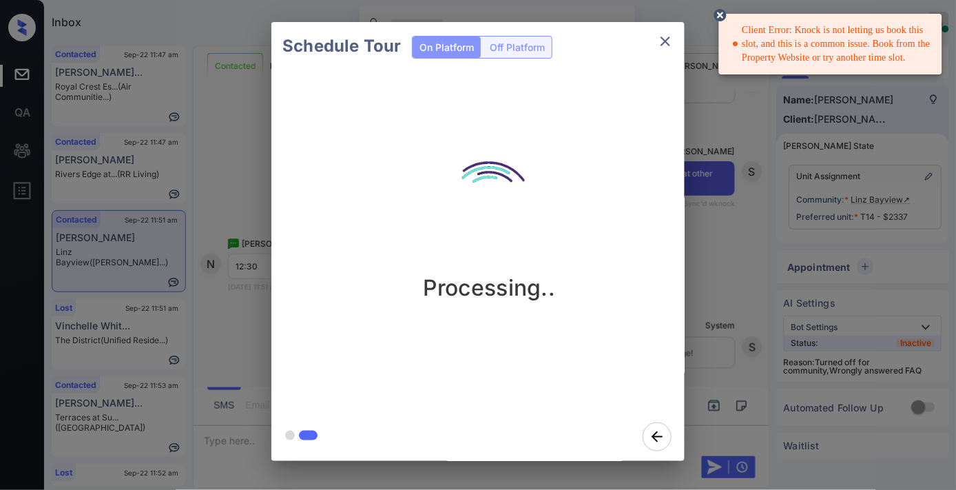
click at [719, 17] on icon at bounding box center [720, 15] width 12 height 12
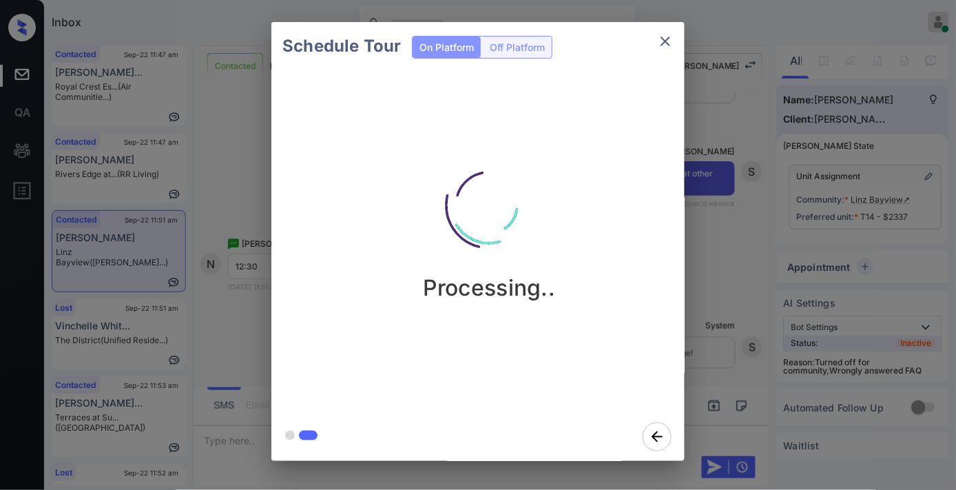
click at [664, 39] on icon "close" at bounding box center [665, 41] width 17 height 17
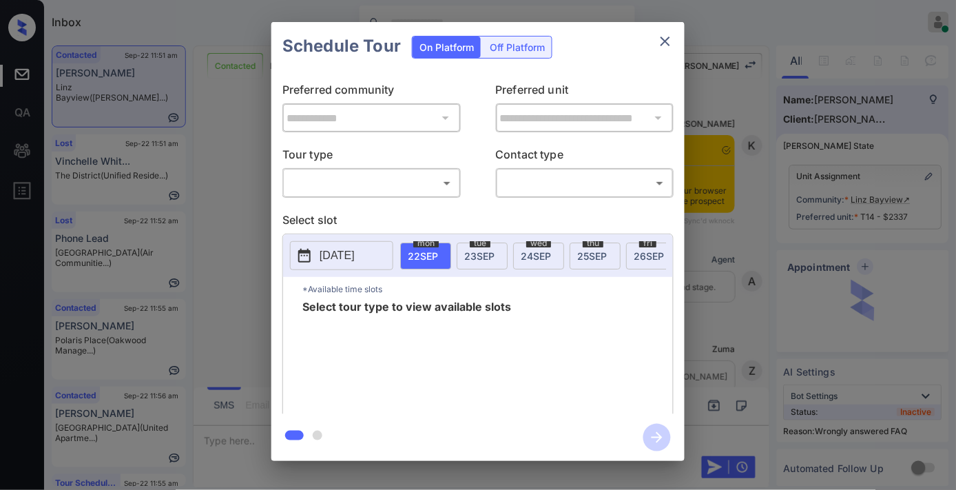
scroll to position [3599, 0]
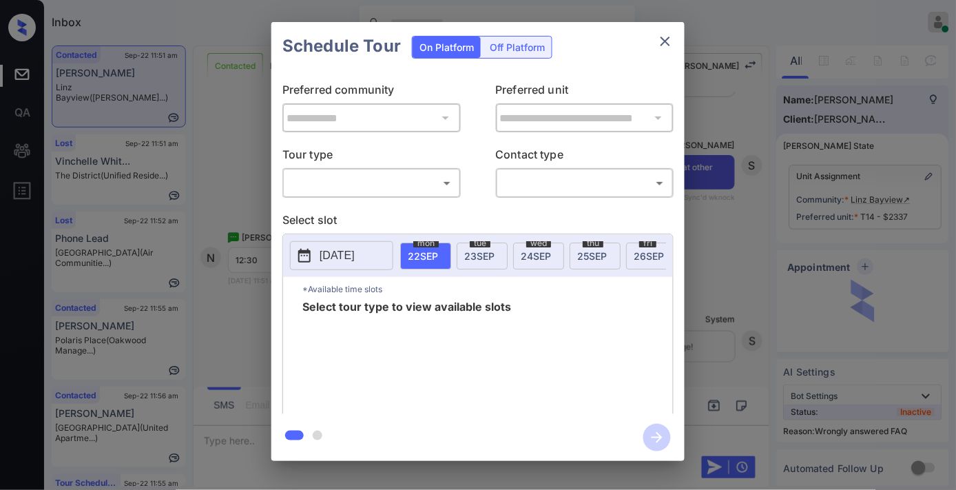
click at [519, 48] on div "Off Platform" at bounding box center [517, 47] width 69 height 21
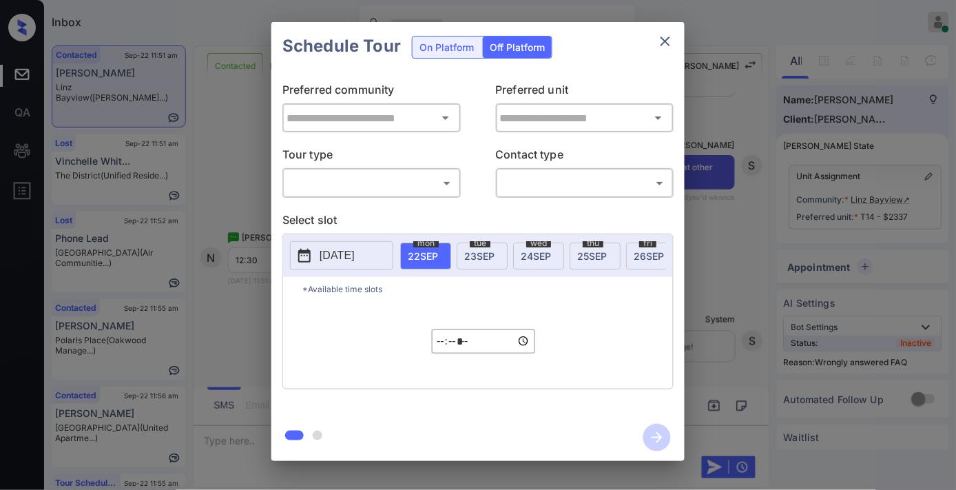
type input "**********"
click at [405, 191] on body "Inbox Samantha Soliven Online Set yourself offline Set yourself on break Profil…" at bounding box center [478, 245] width 956 height 490
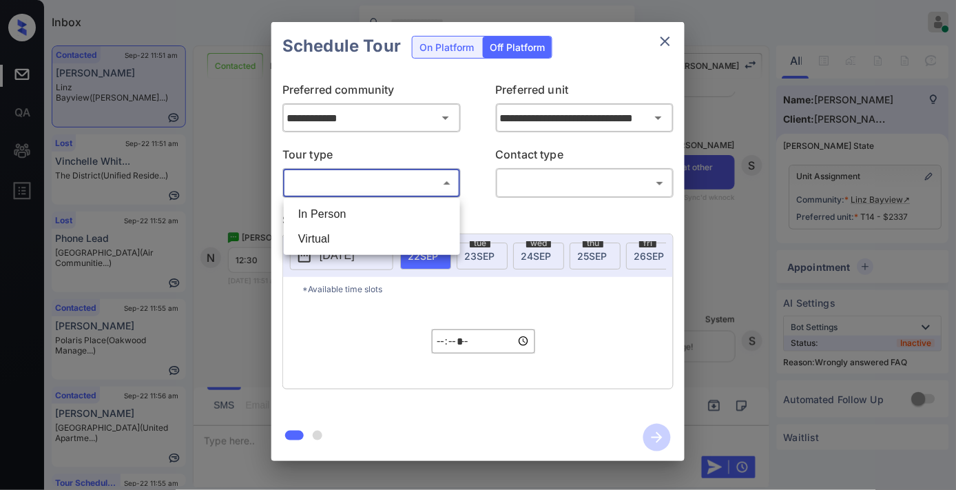
click at [376, 218] on li "In Person" at bounding box center [371, 214] width 169 height 25
type input "********"
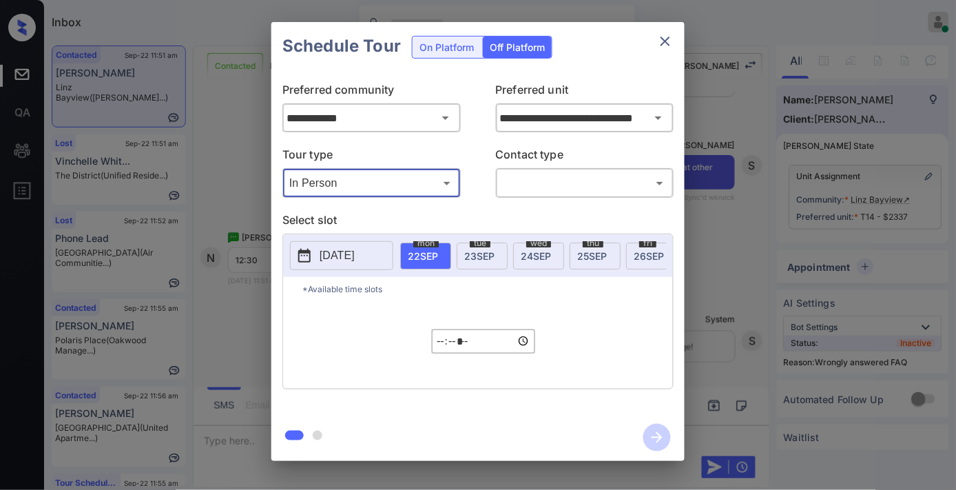
click at [534, 187] on body "Inbox Samantha Soliven Online Set yourself offline Set yourself on break Profil…" at bounding box center [478, 245] width 956 height 490
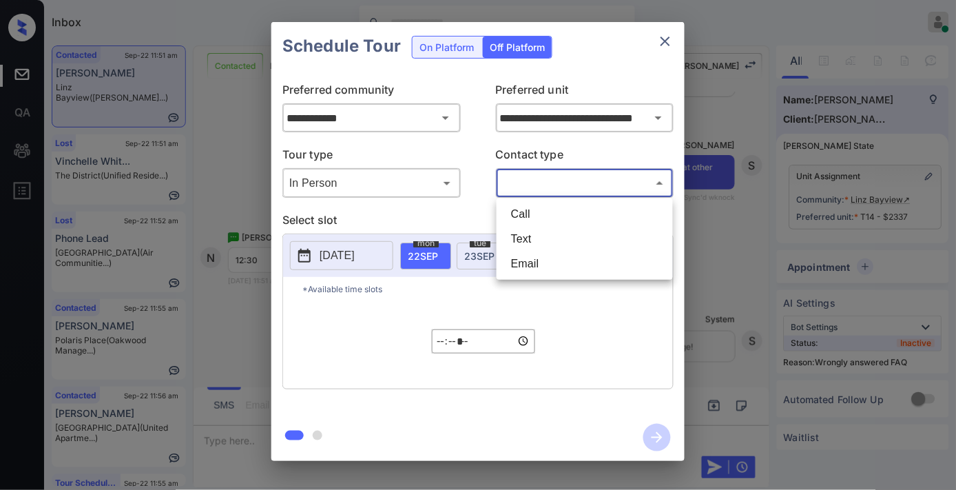
click at [538, 231] on li "Text" at bounding box center [584, 239] width 169 height 25
type input "****"
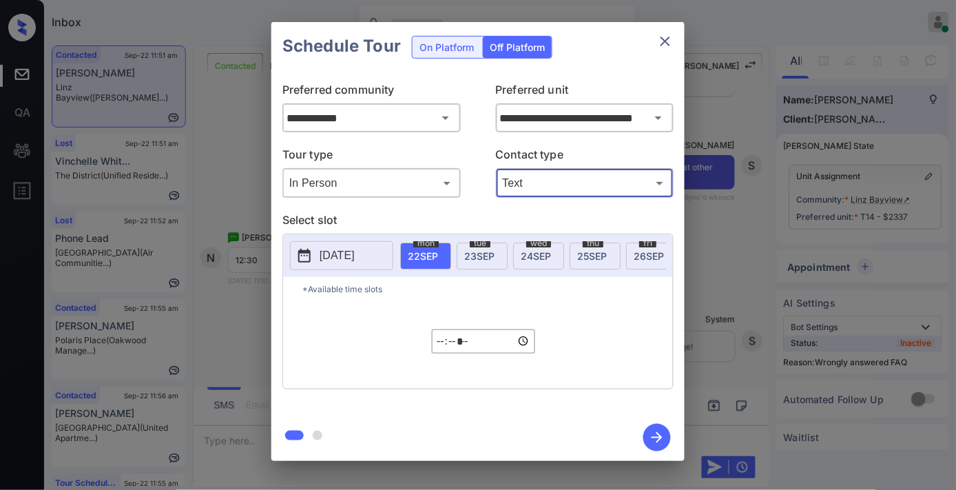
click at [593, 256] on span "25 SEP" at bounding box center [592, 256] width 30 height 12
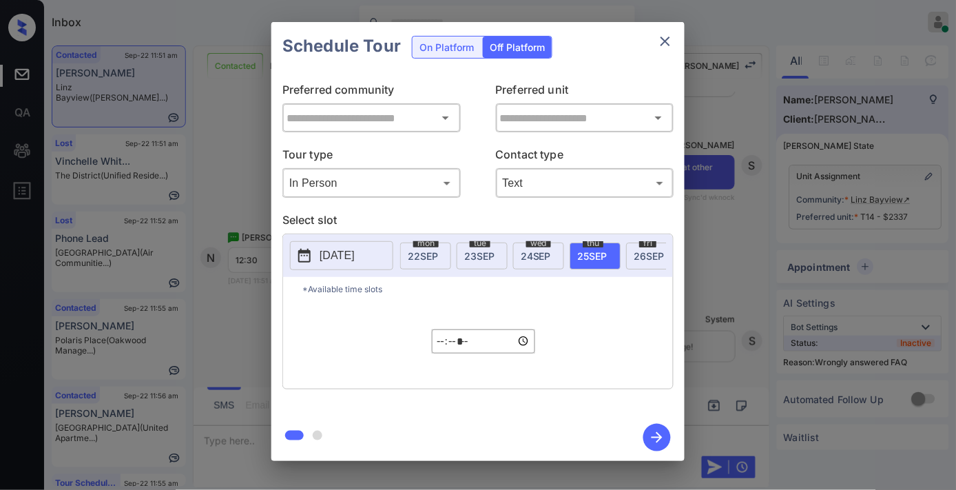
type input "**********"
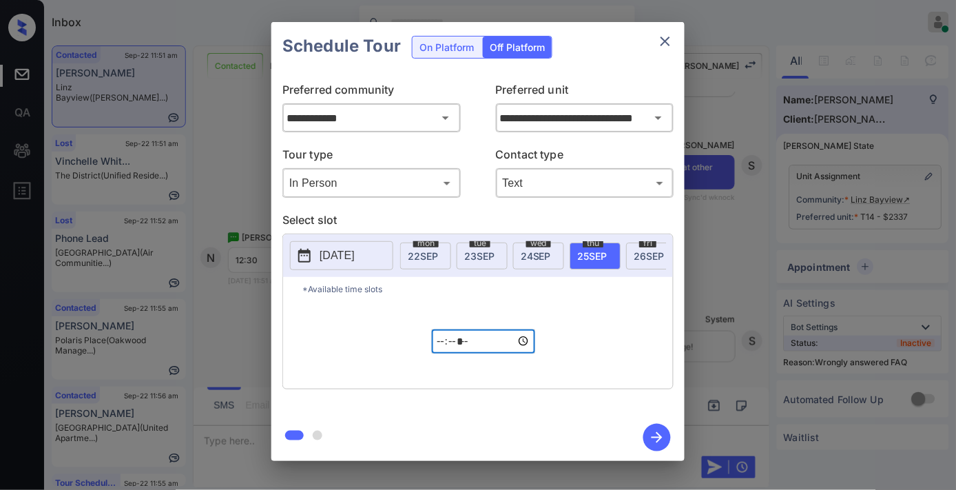
click at [439, 353] on input "*****" at bounding box center [483, 341] width 103 height 24
type input "*****"
click at [658, 439] on icon "button" at bounding box center [657, 438] width 28 height 28
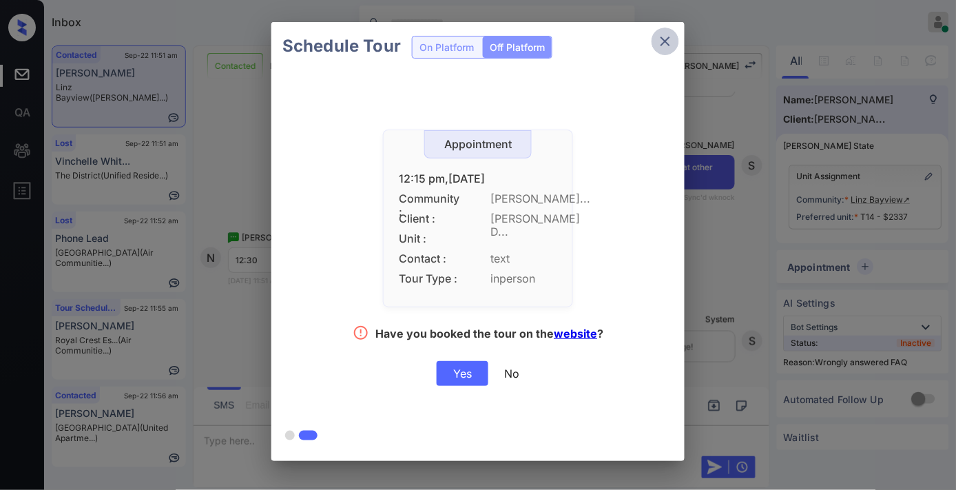
click at [665, 43] on icon "close" at bounding box center [665, 41] width 17 height 17
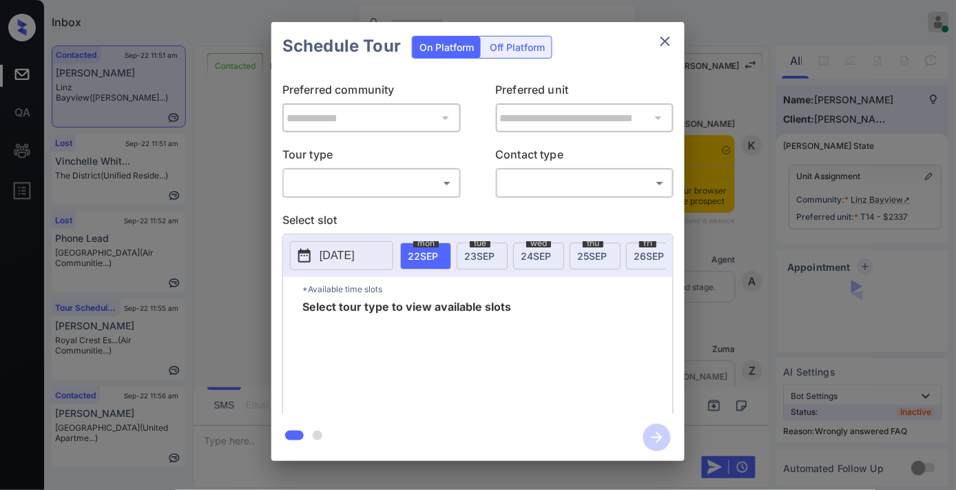
scroll to position [3778, 0]
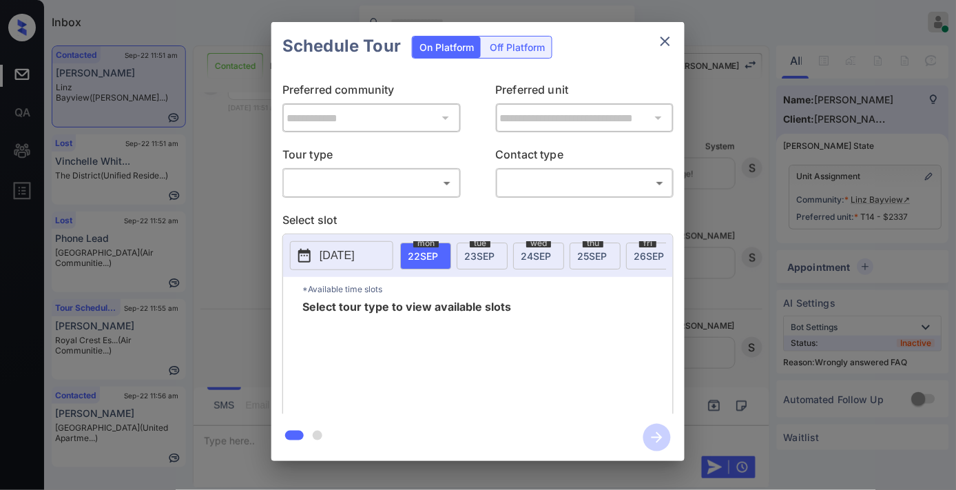
click at [427, 184] on body "Inbox [PERSON_NAME] Online Set yourself offline Set yourself on break Profile S…" at bounding box center [478, 245] width 956 height 490
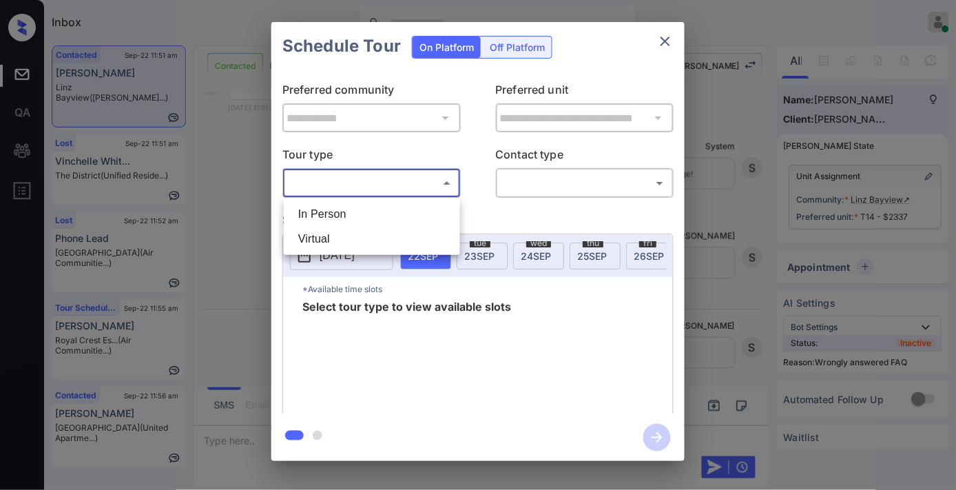
click at [405, 216] on li "In Person" at bounding box center [371, 214] width 169 height 25
type input "********"
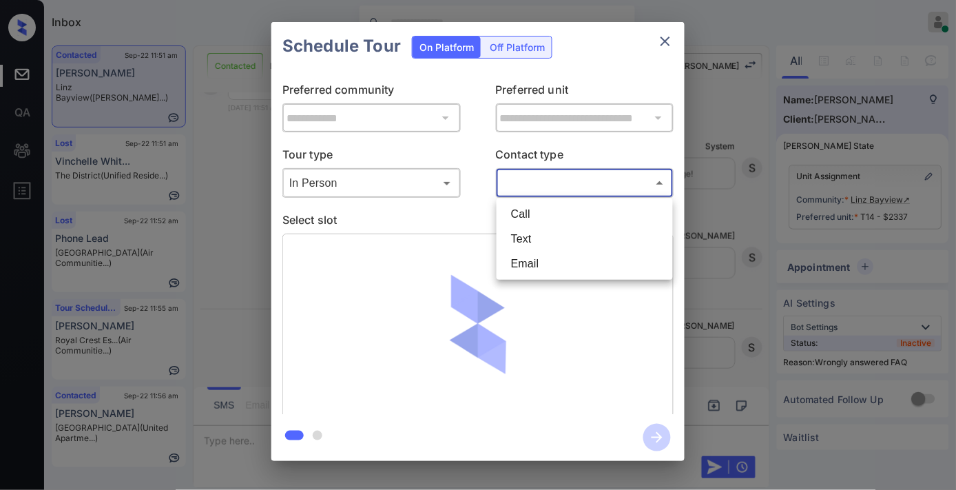
click at [574, 182] on body "Inbox [PERSON_NAME] Online Set yourself offline Set yourself on break Profile S…" at bounding box center [478, 245] width 956 height 490
click at [565, 234] on li "Text" at bounding box center [584, 239] width 169 height 25
type input "****"
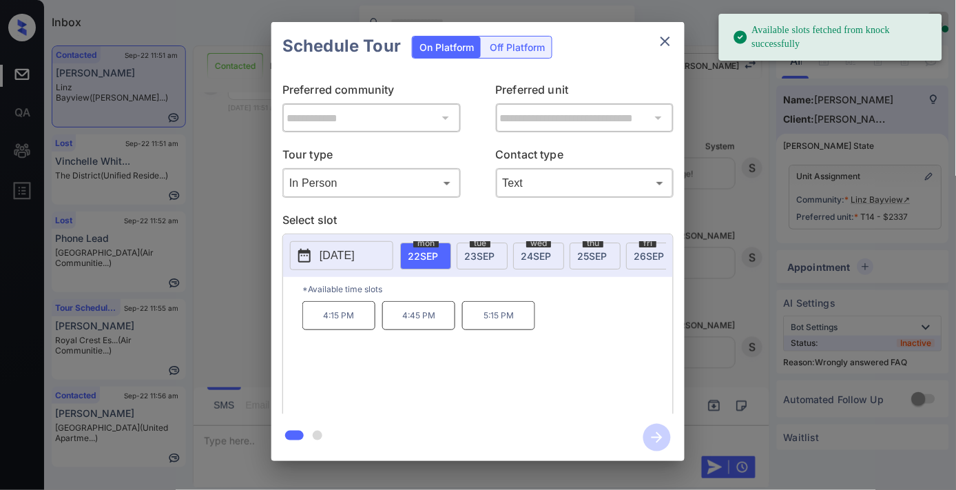
click at [587, 255] on span "[DATE]" at bounding box center [592, 256] width 30 height 12
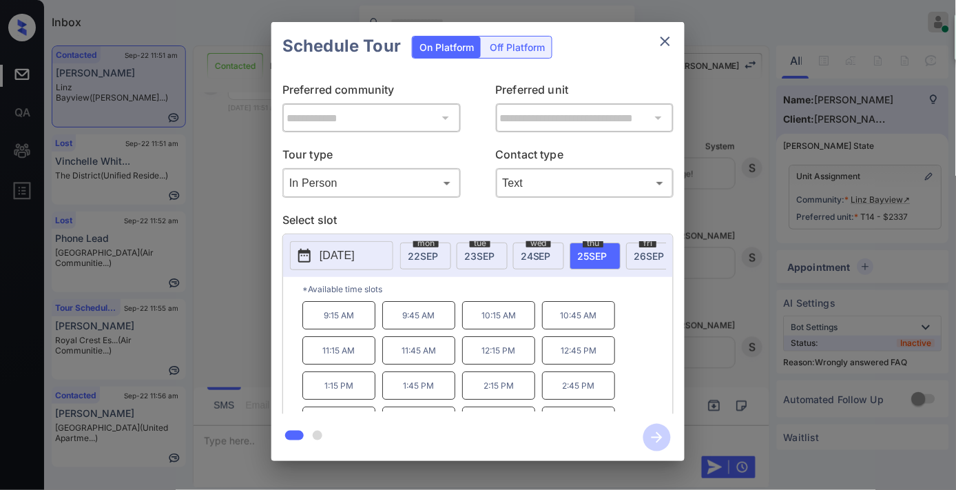
click at [362, 395] on p "1:15 PM" at bounding box center [338, 385] width 73 height 28
click at [656, 429] on icon "button" at bounding box center [657, 438] width 28 height 28
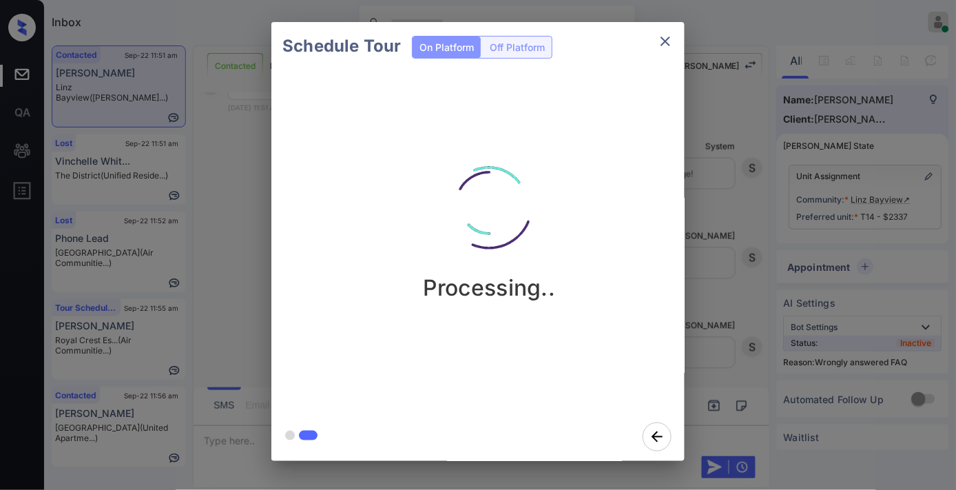
click at [560, 202] on div "Processing.." at bounding box center [488, 218] width 413 height 165
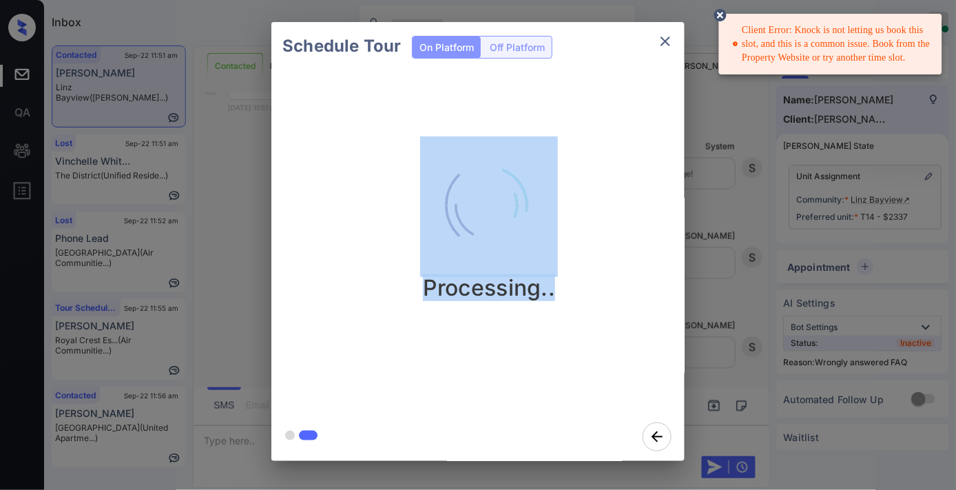
drag, startPoint x: 566, startPoint y: 289, endPoint x: 444, endPoint y: 156, distance: 180.4
click at [446, 214] on div "Processing.." at bounding box center [488, 218] width 413 height 165
click at [444, 156] on img at bounding box center [489, 205] width 138 height 138
click at [587, 167] on div "Processing.." at bounding box center [488, 218] width 413 height 165
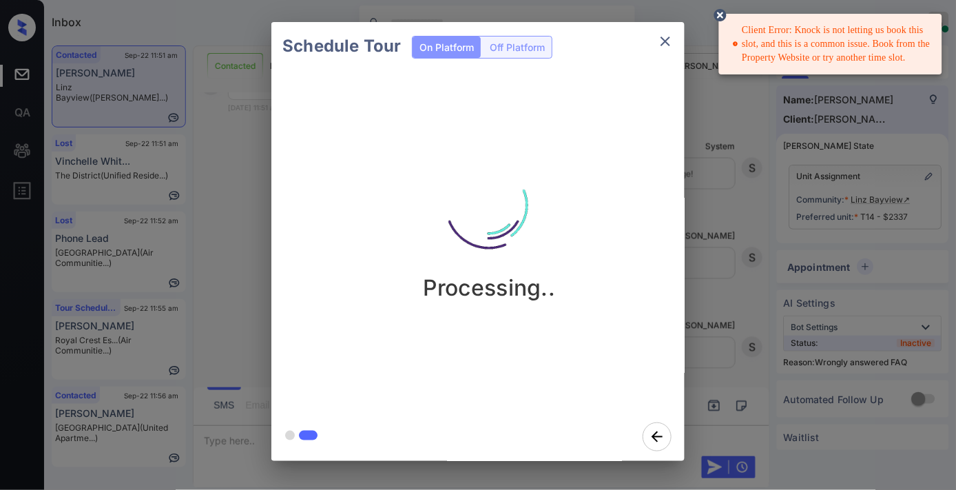
click at [665, 43] on icon "close" at bounding box center [665, 41] width 17 height 17
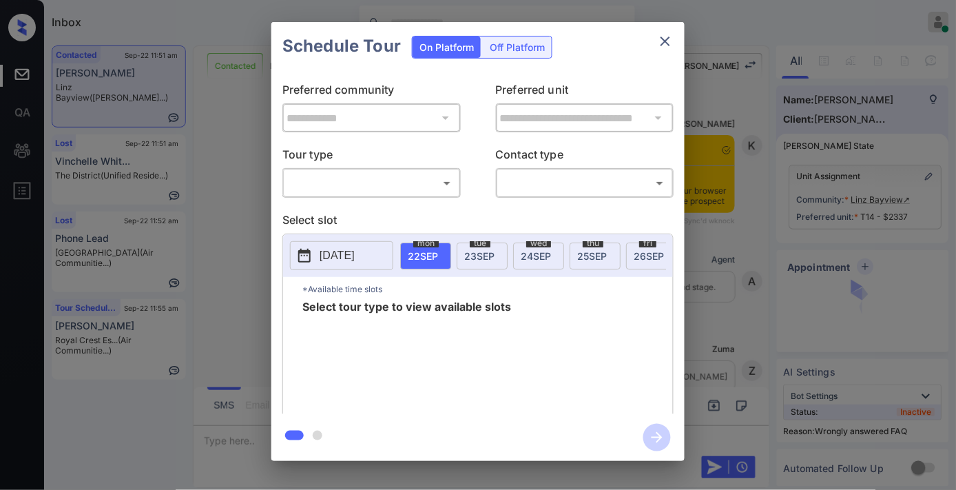
click at [546, 41] on div "Off Platform" at bounding box center [517, 47] width 69 height 21
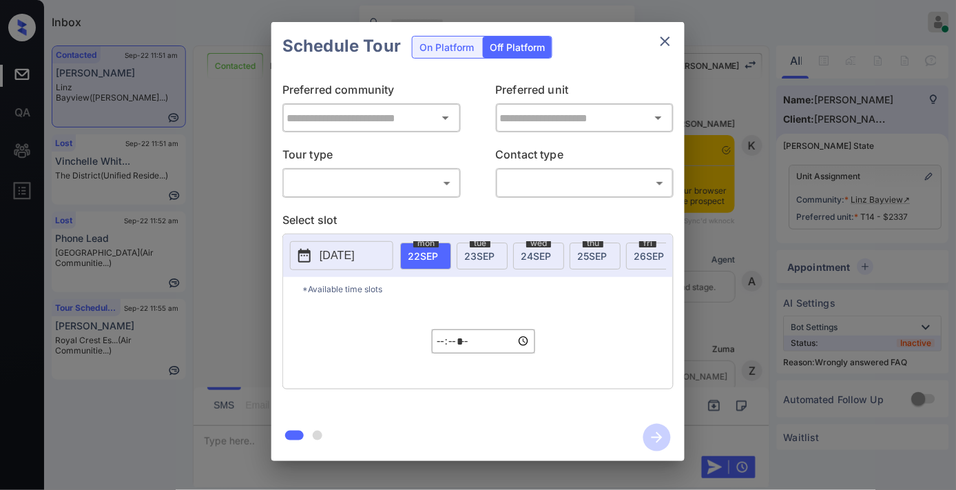
scroll to position [3868, 0]
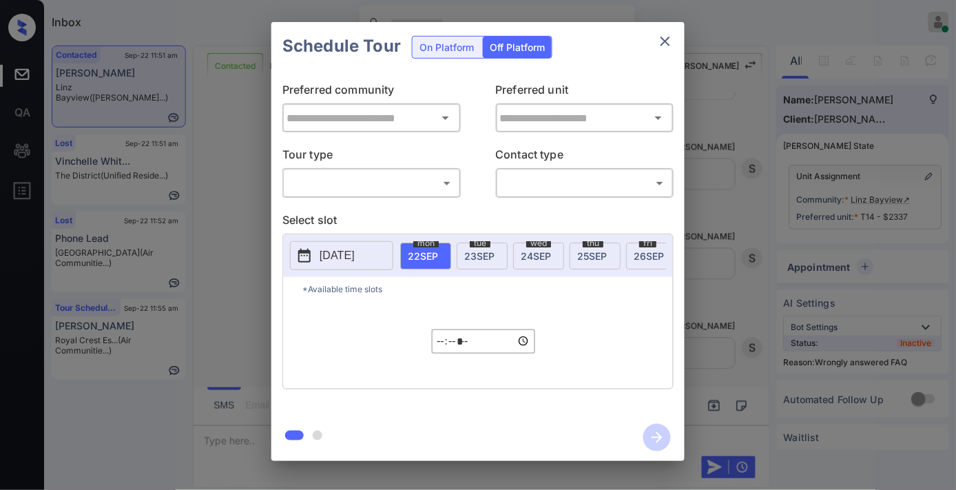
type input "**********"
click at [409, 169] on div "​ ​" at bounding box center [371, 183] width 178 height 30
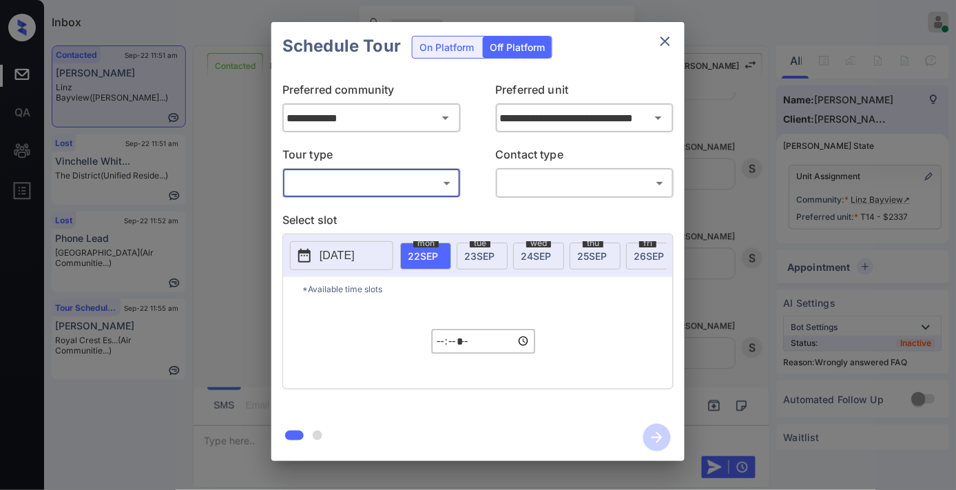
click at [418, 183] on body "Inbox [PERSON_NAME] Online Set yourself offline Set yourself on break Profile S…" at bounding box center [478, 245] width 956 height 490
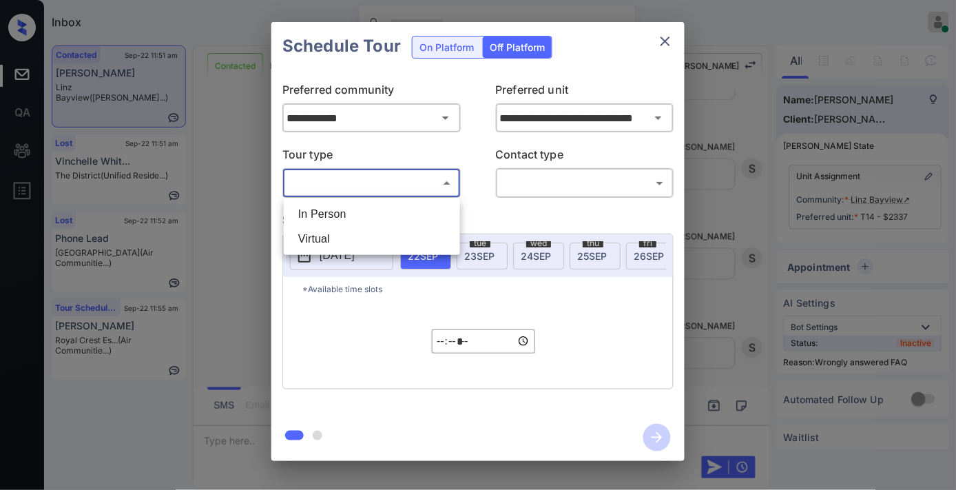
click at [373, 207] on li "In Person" at bounding box center [371, 214] width 169 height 25
type input "********"
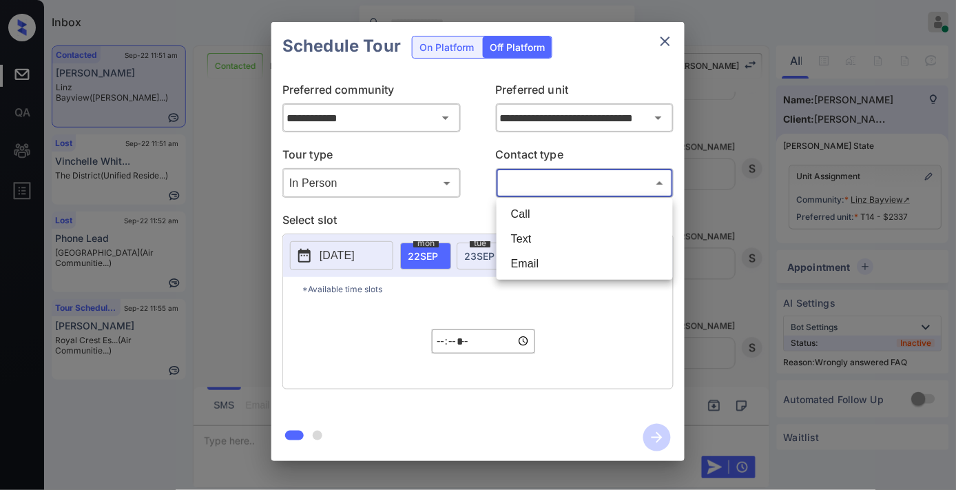
click at [587, 185] on body "Inbox [PERSON_NAME] Online Set yourself offline Set yourself on break Profile S…" at bounding box center [478, 245] width 956 height 490
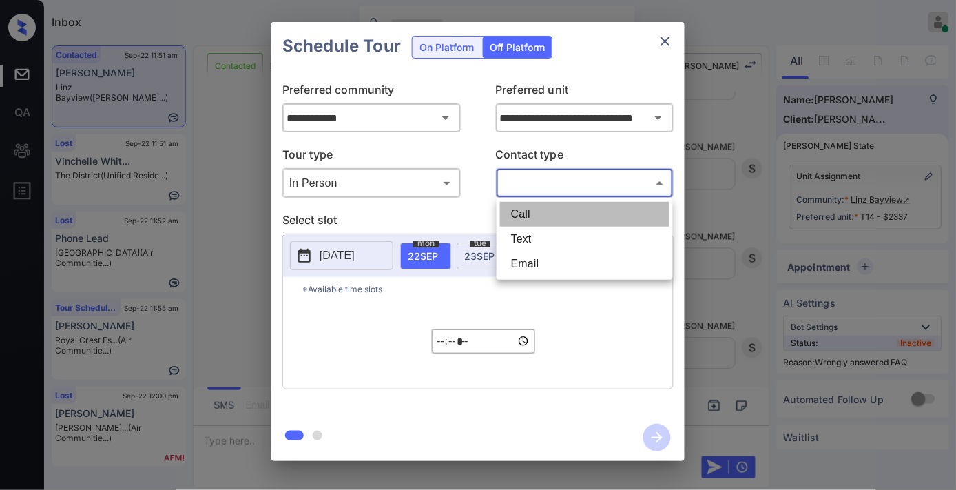
click at [568, 225] on li "Call" at bounding box center [584, 214] width 169 height 25
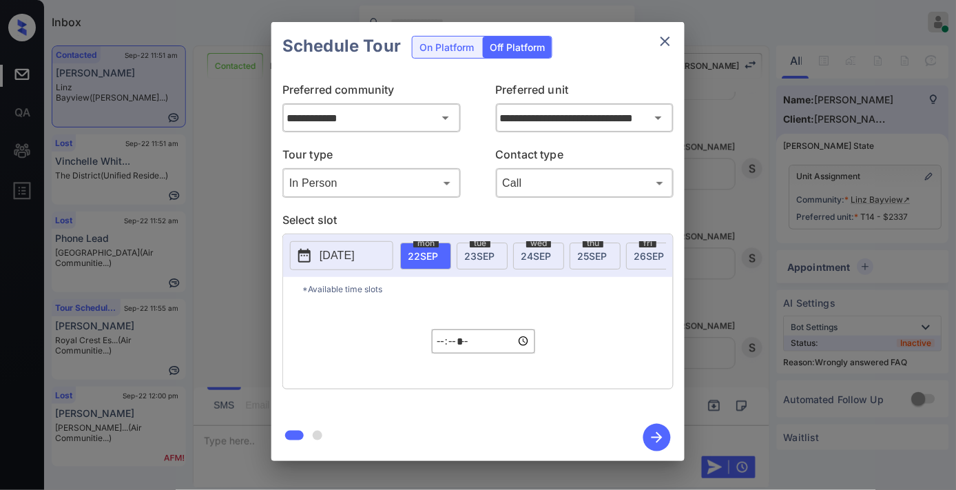
click at [569, 196] on div "Call **** ​" at bounding box center [585, 183] width 178 height 30
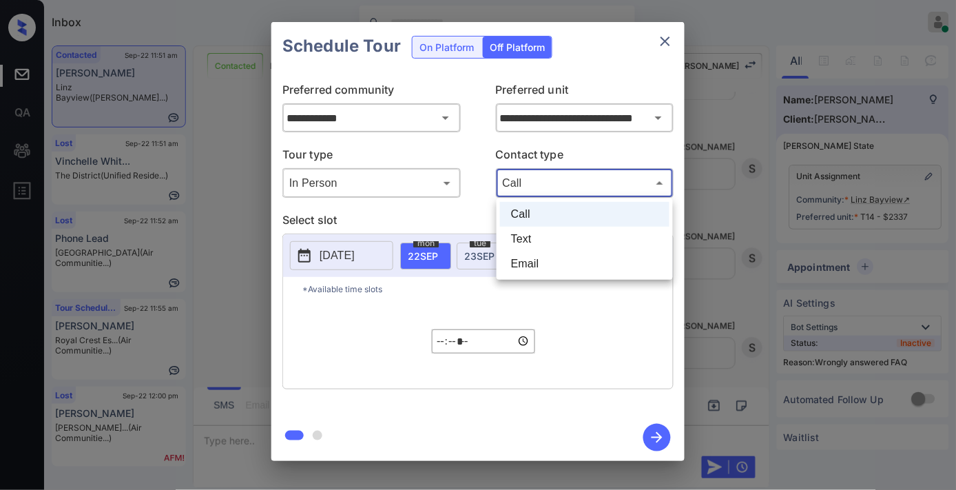
click at [556, 187] on body "Inbox [PERSON_NAME] Online Set yourself offline Set yourself on break Profile S…" at bounding box center [478, 245] width 956 height 490
click at [556, 236] on li "Text" at bounding box center [584, 239] width 169 height 25
type input "****"
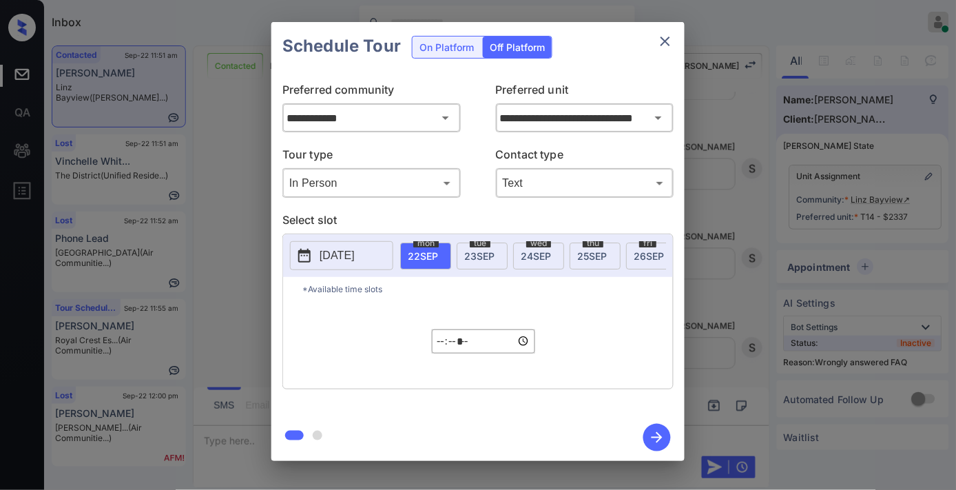
click at [589, 256] on span "[DATE]" at bounding box center [592, 256] width 30 height 12
click at [442, 351] on input "*****" at bounding box center [483, 341] width 103 height 24
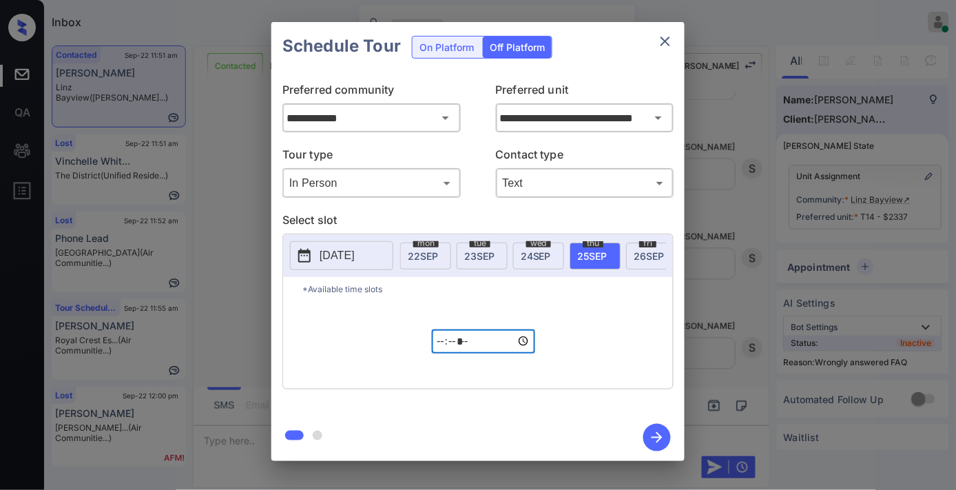
type input "*****"
click at [669, 39] on icon "close" at bounding box center [665, 41] width 17 height 17
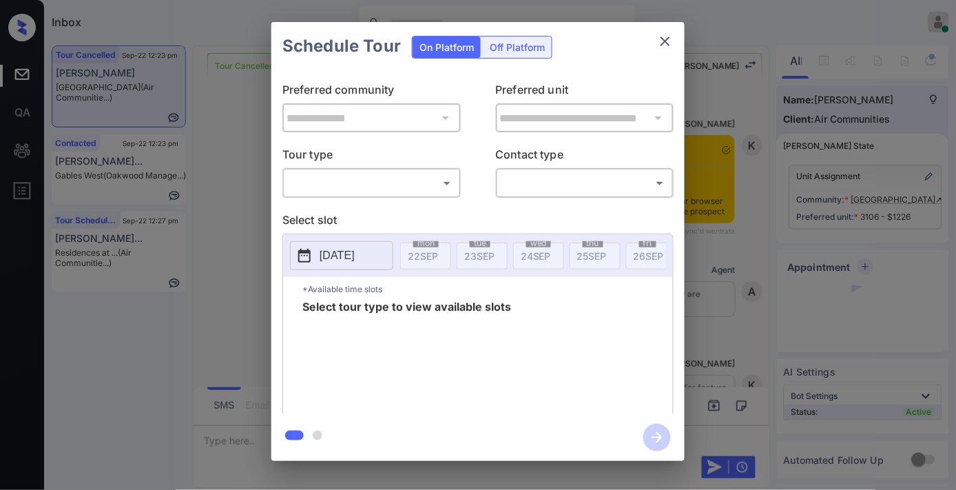
click at [352, 176] on body "Inbox [PERSON_NAME] Online Set yourself offline Set yourself on break Profile S…" at bounding box center [478, 245] width 956 height 490
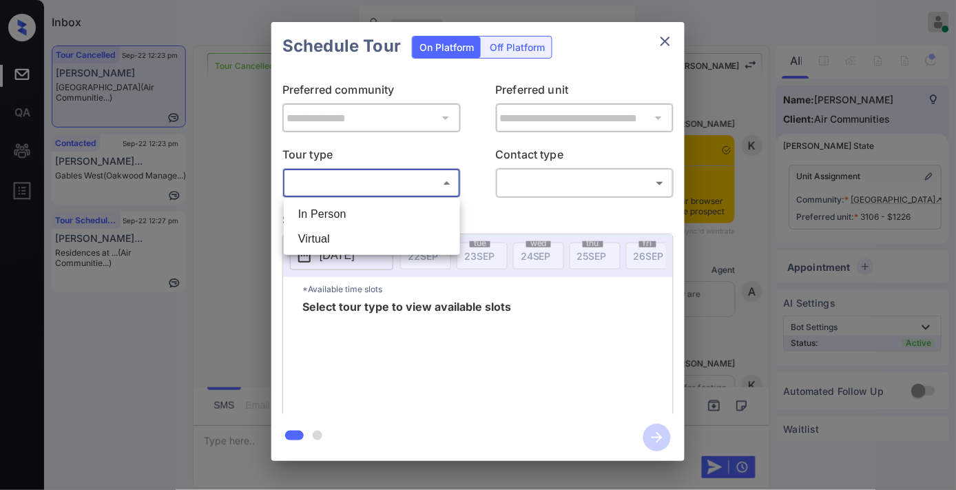
scroll to position [10246, 0]
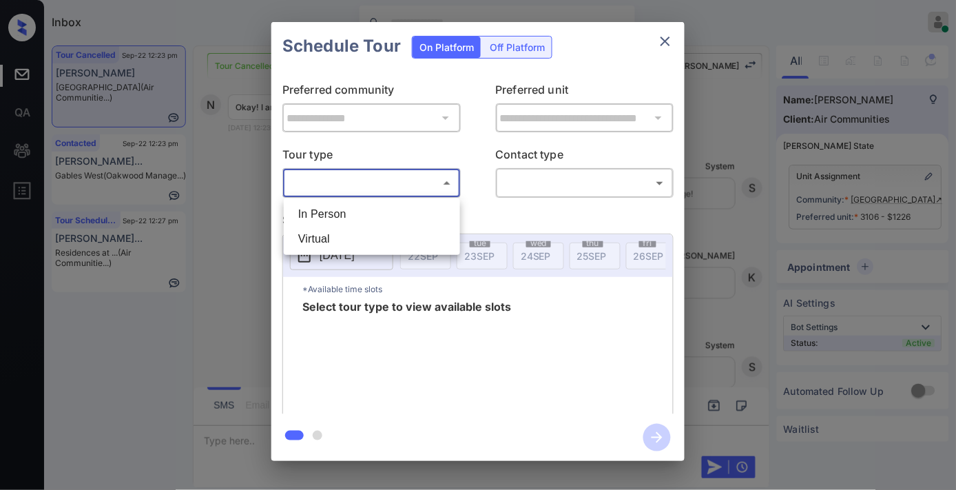
click at [381, 214] on li "In Person" at bounding box center [371, 214] width 169 height 25
type input "********"
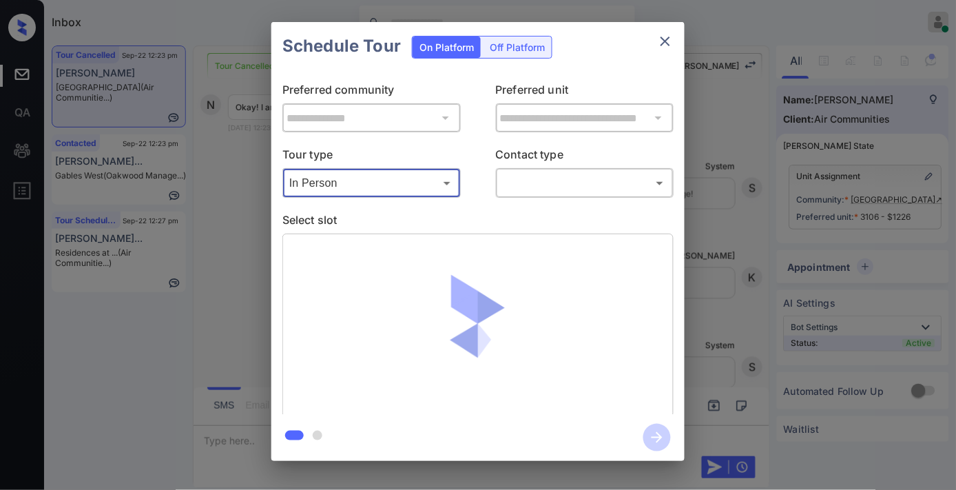
click at [547, 183] on body "Inbox Samantha Soliven Online Set yourself offline Set yourself on break Profil…" at bounding box center [478, 245] width 956 height 490
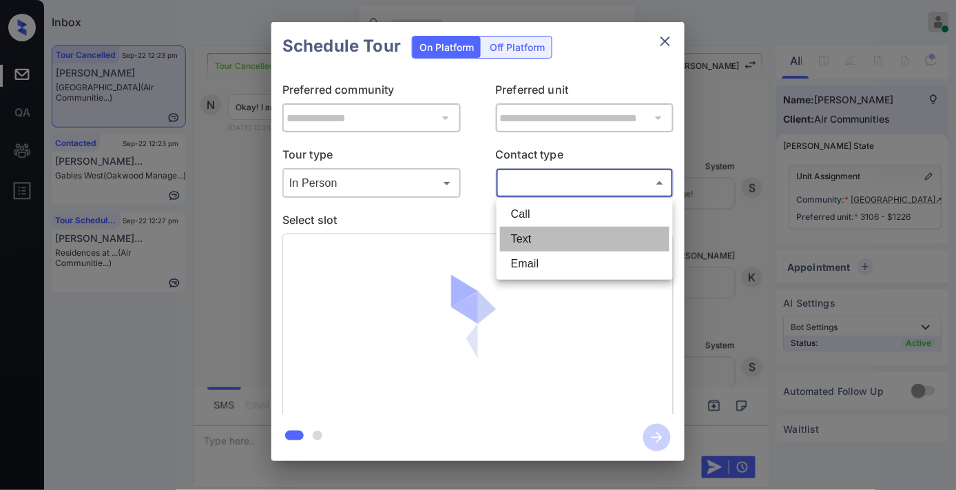
click at [542, 248] on li "Text" at bounding box center [584, 239] width 169 height 25
type input "****"
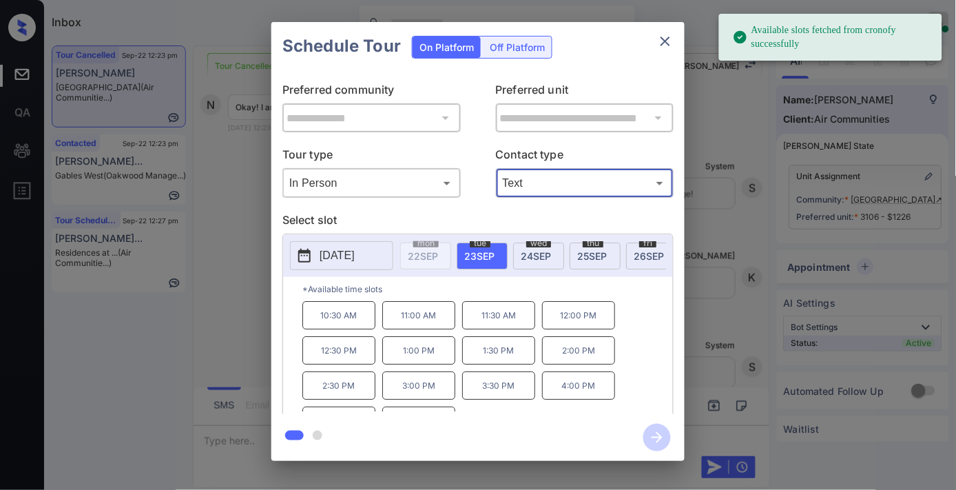
click at [315, 256] on button "2025-09-23" at bounding box center [341, 255] width 103 height 29
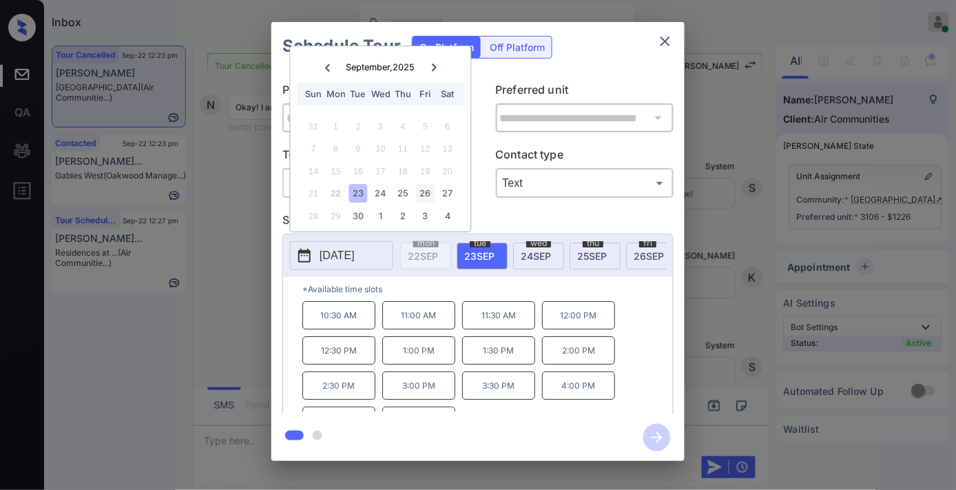
click at [422, 191] on div "26" at bounding box center [425, 194] width 19 height 19
click at [565, 393] on p "4:00 PM" at bounding box center [578, 385] width 73 height 28
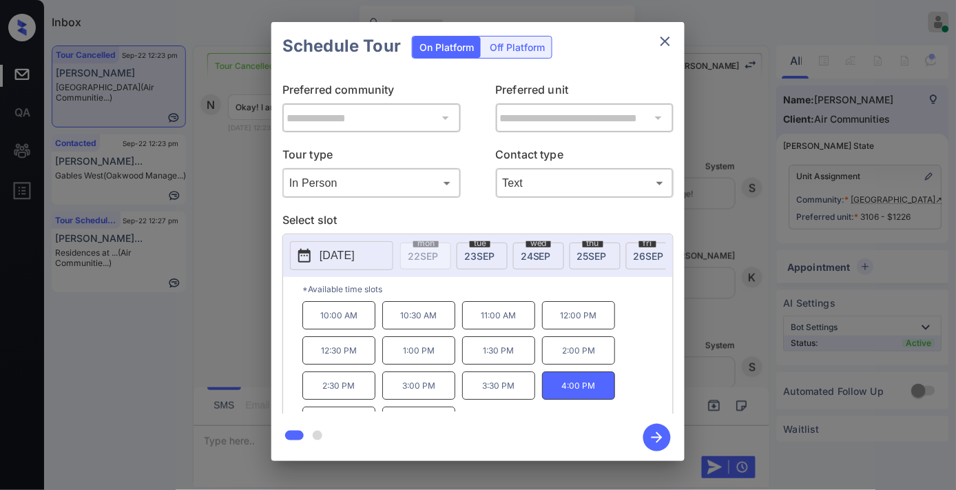
click at [654, 446] on icon "button" at bounding box center [657, 438] width 28 height 28
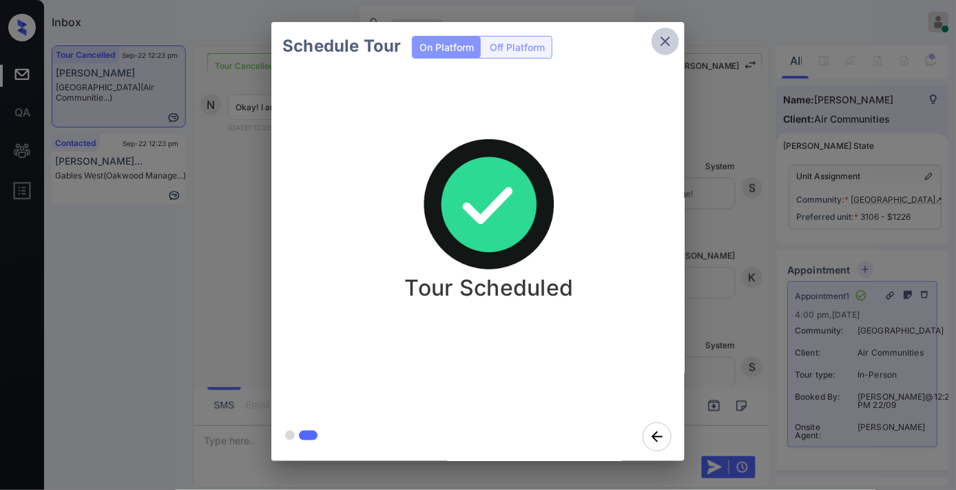
click at [674, 51] on button "close" at bounding box center [666, 42] width 28 height 28
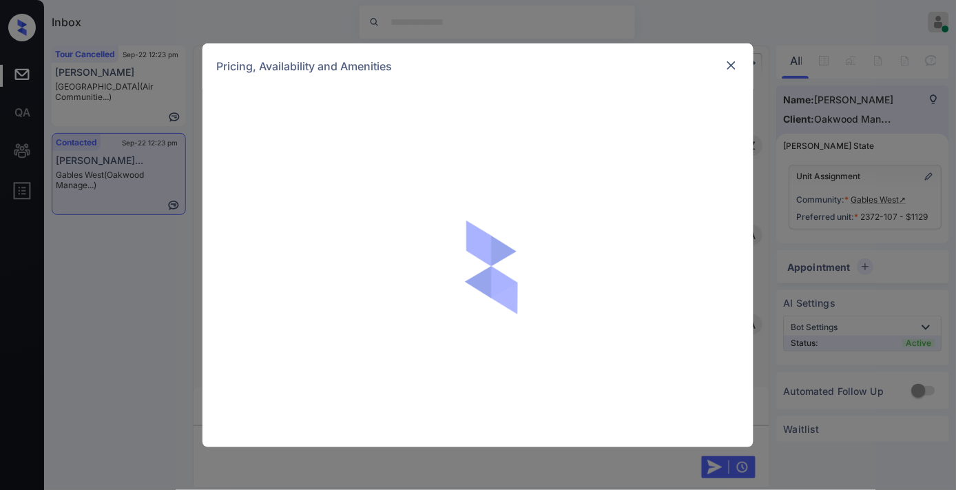
scroll to position [1683, 0]
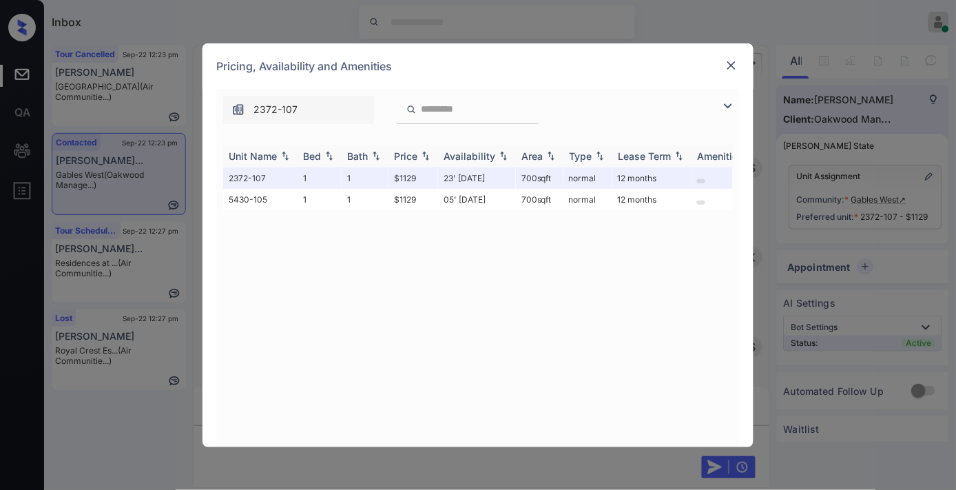
click at [413, 158] on div "Price" at bounding box center [405, 156] width 23 height 12
click at [731, 64] on img at bounding box center [732, 66] width 14 height 14
